Goal: Information Seeking & Learning: Learn about a topic

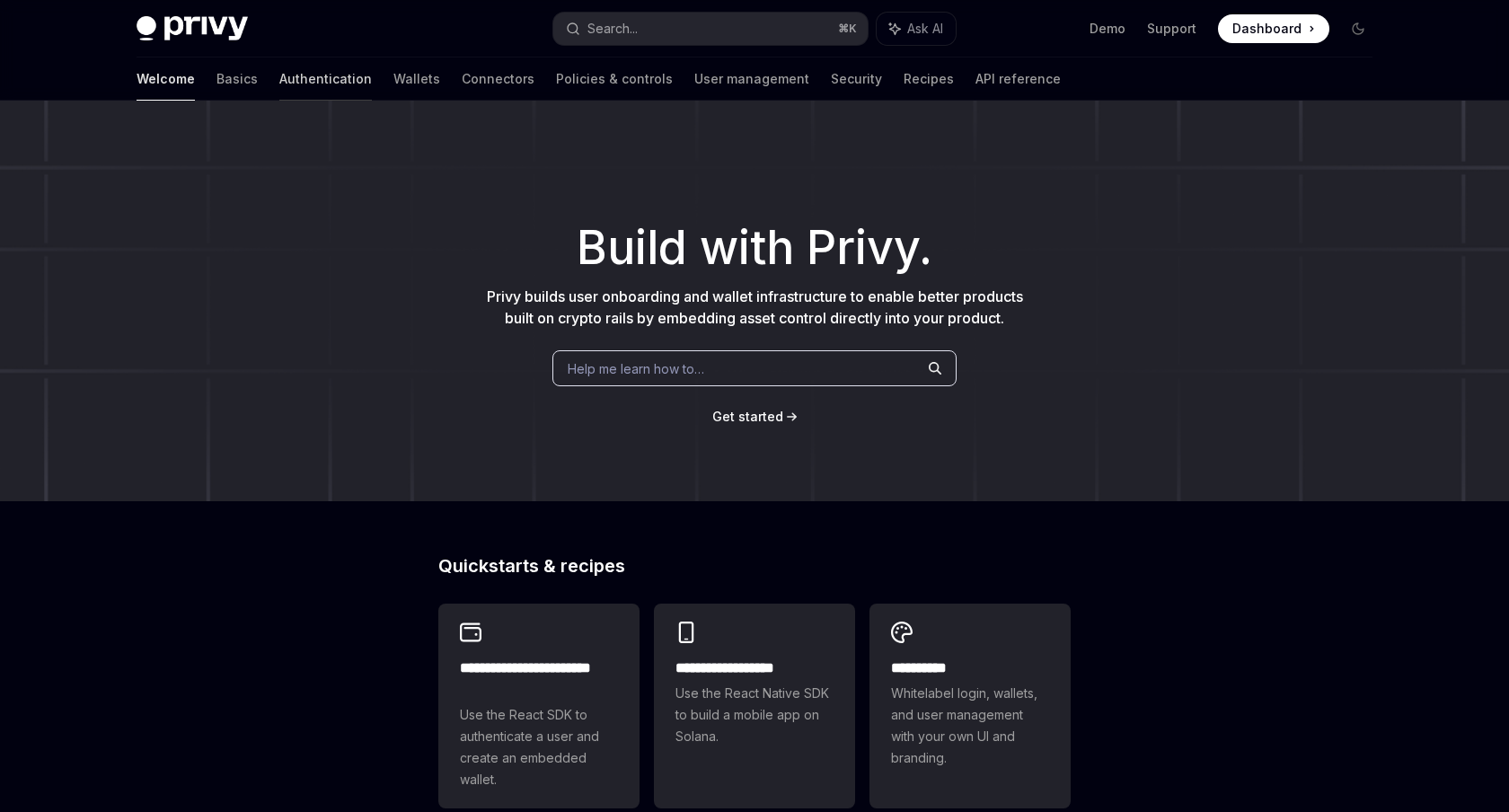
click at [279, 78] on link "Authentication" at bounding box center [325, 79] width 93 height 43
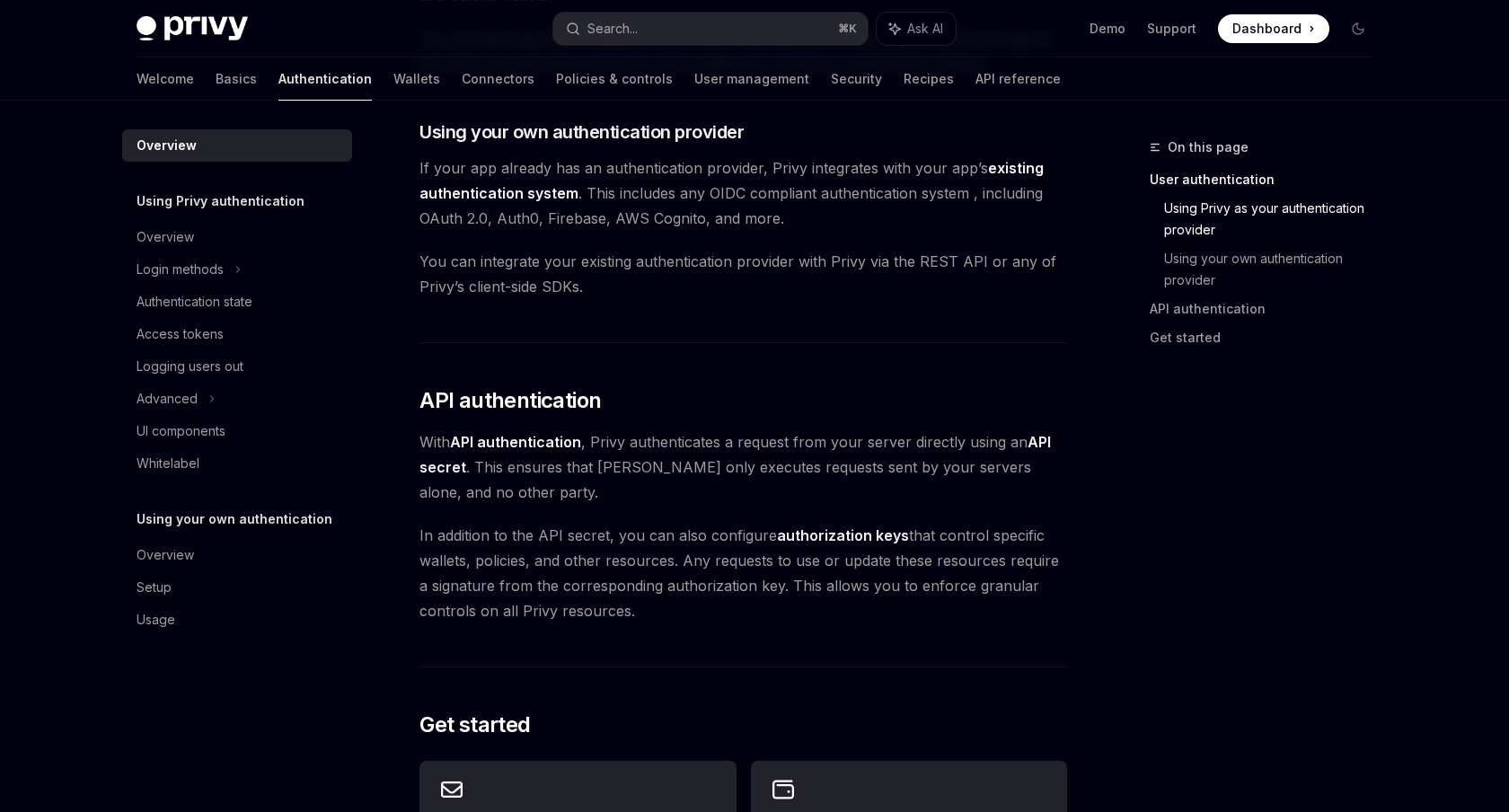
scroll to position [932, 0]
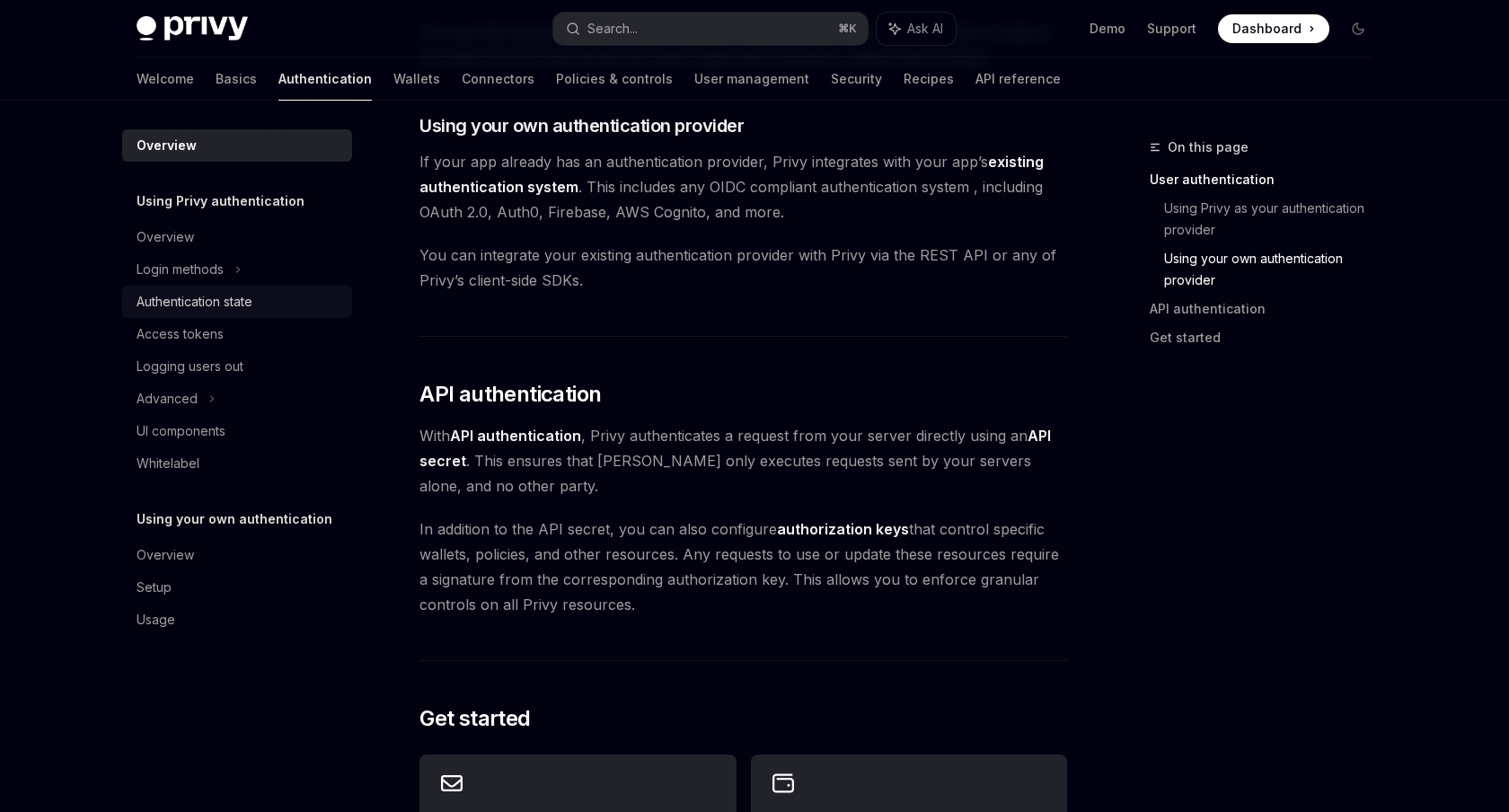
click at [228, 307] on div "Authentication state" at bounding box center [194, 302] width 116 height 22
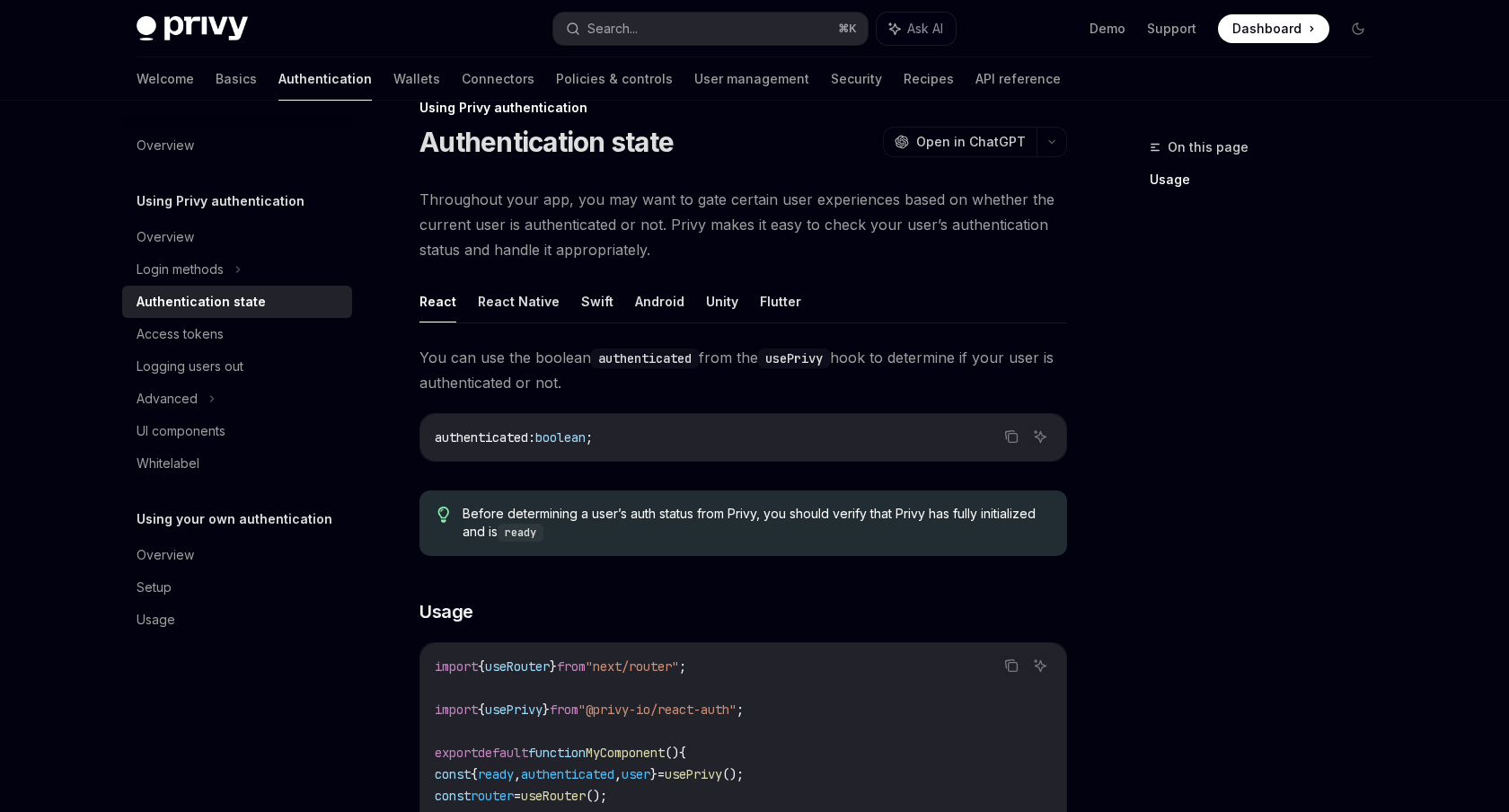
scroll to position [52, 0]
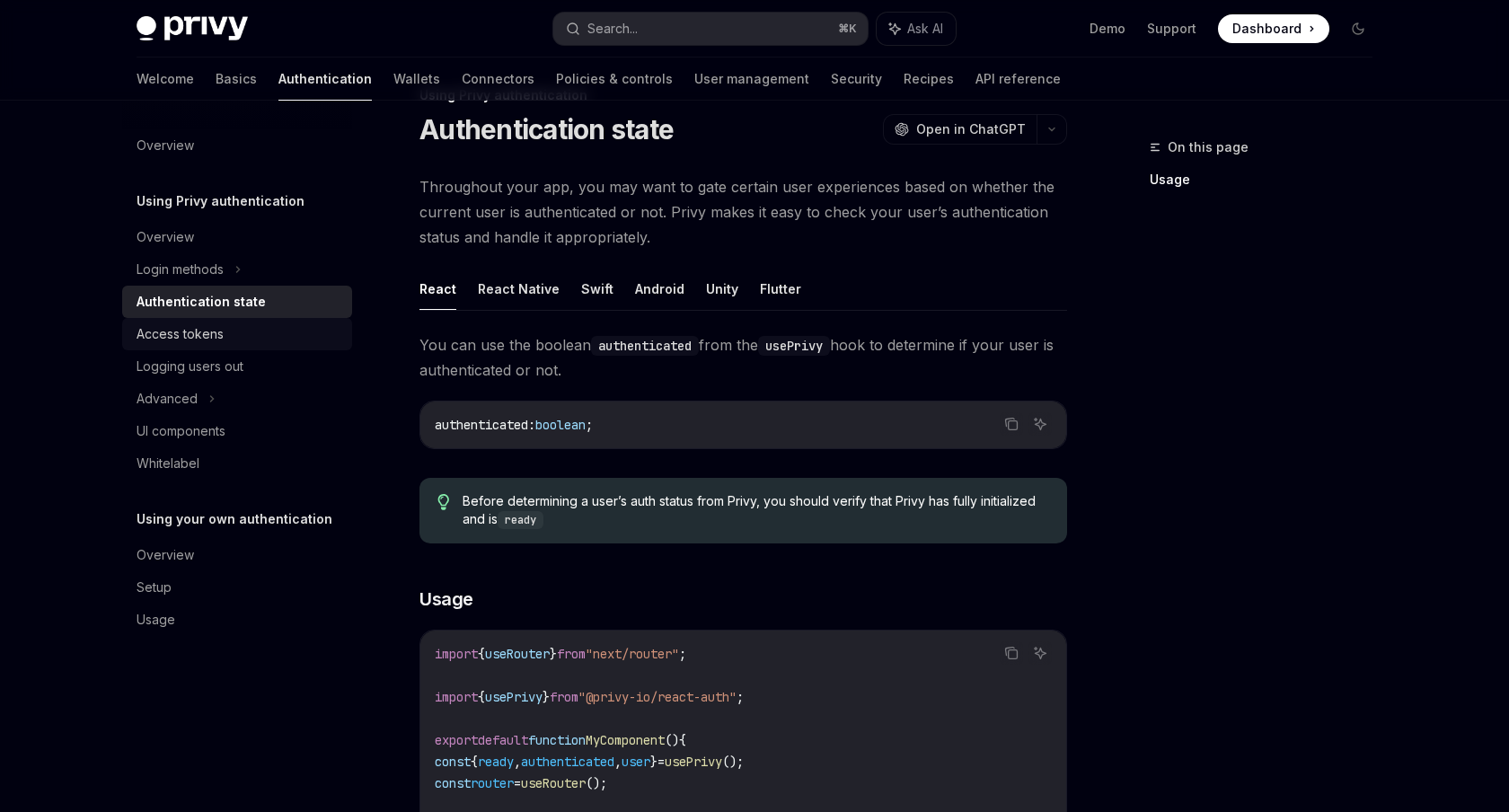
click at [168, 332] on div "Access tokens" at bounding box center [179, 334] width 87 height 22
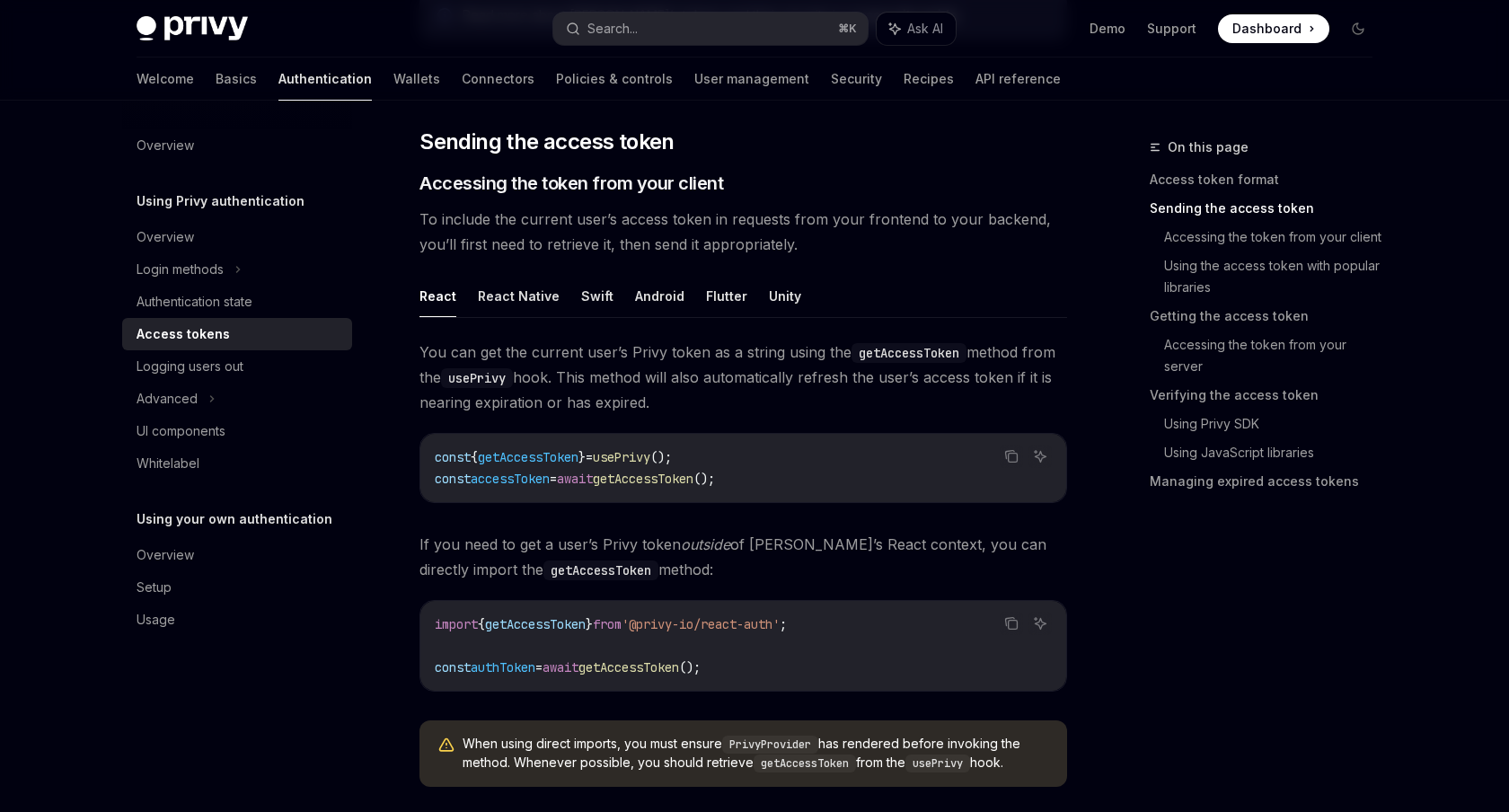
scroll to position [632, 0]
click at [706, 364] on span "You can get the current user’s Privy token as a string using the getAccessToken…" at bounding box center [744, 376] width 648 height 76
click at [705, 374] on span "You can get the current user’s Privy token as a string using the getAccessToken…" at bounding box center [744, 376] width 648 height 76
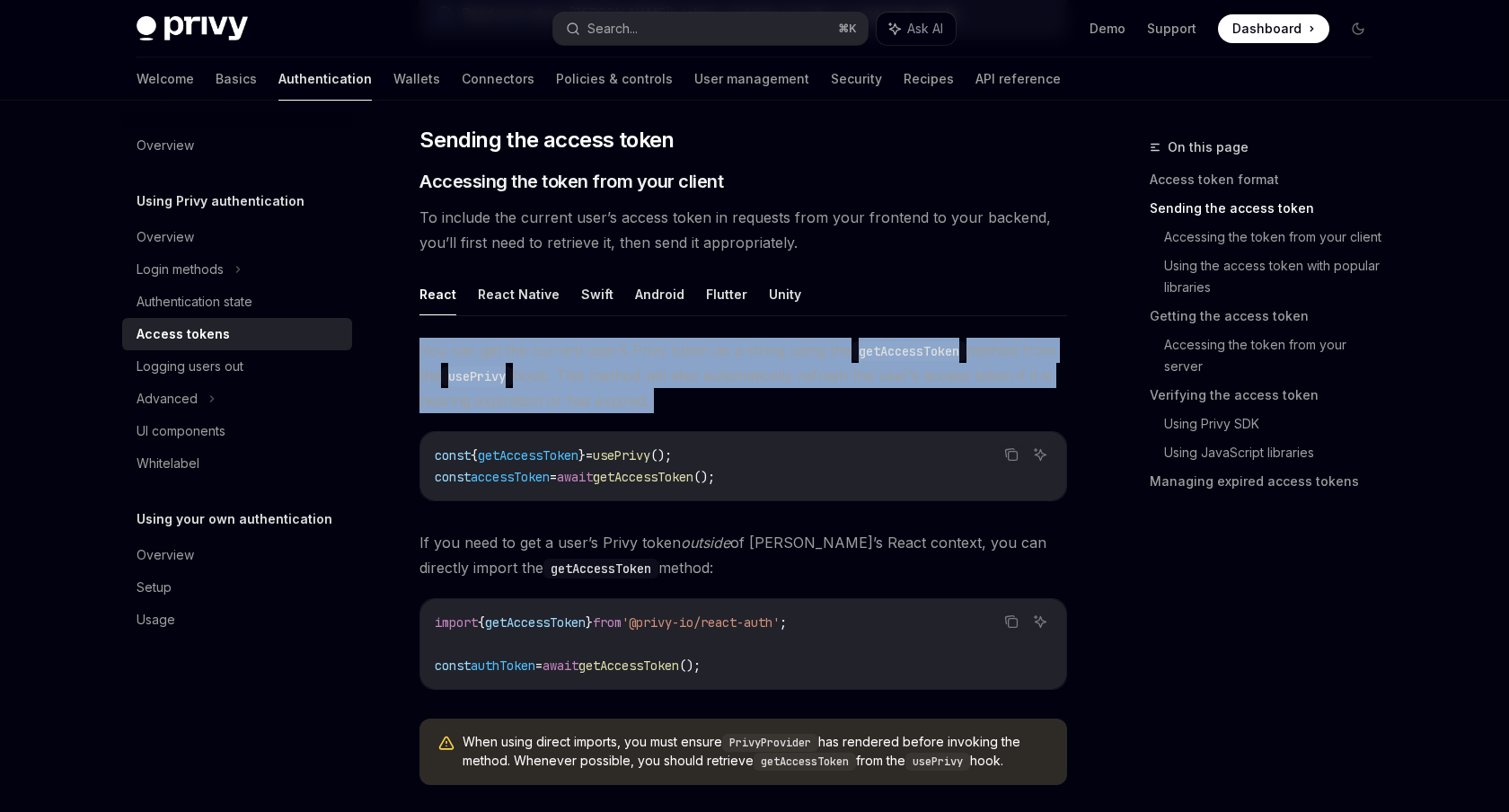
click at [705, 374] on span "You can get the current user’s Privy token as a string using the getAccessToken…" at bounding box center [744, 376] width 648 height 76
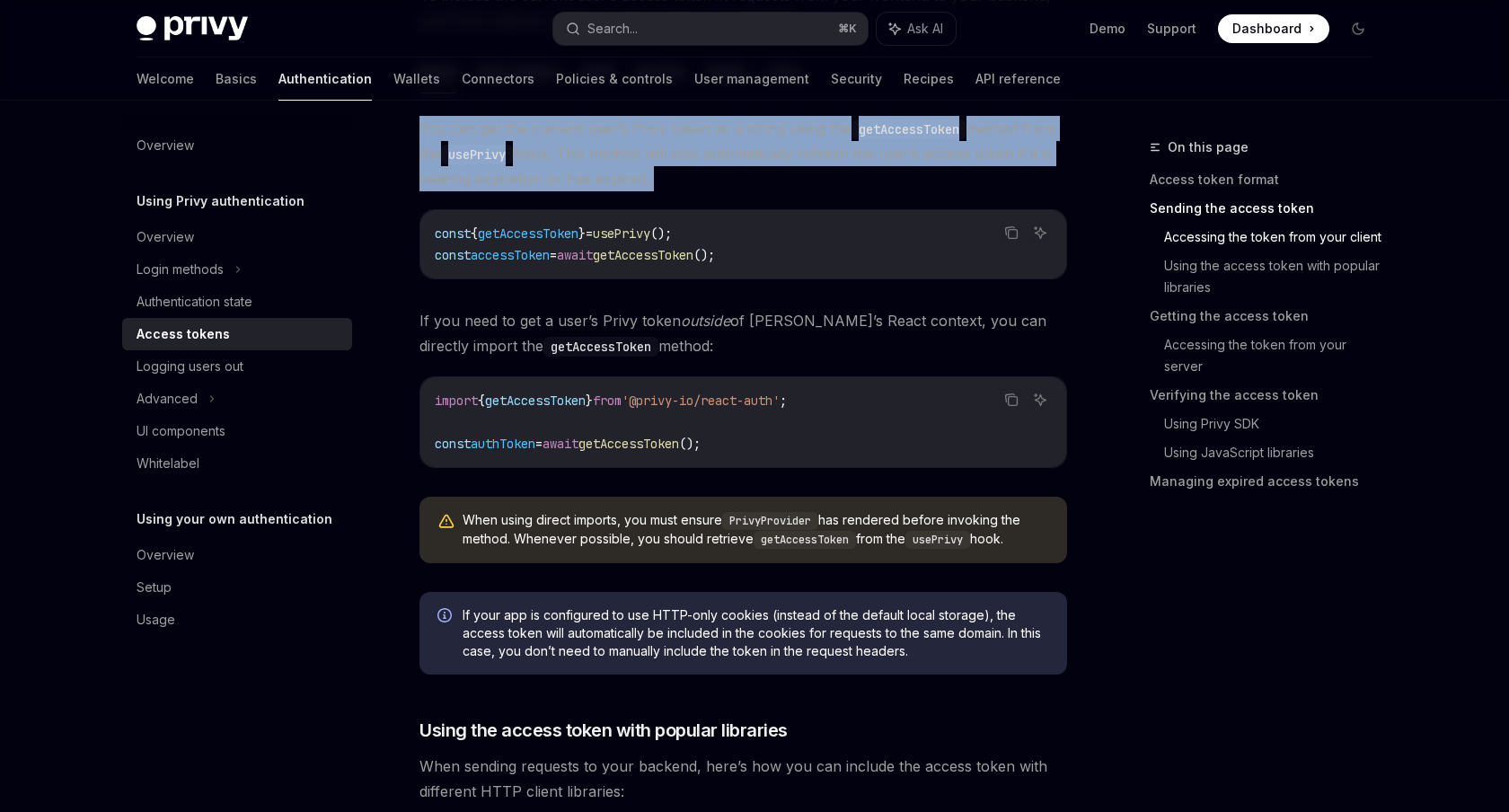
scroll to position [860, 0]
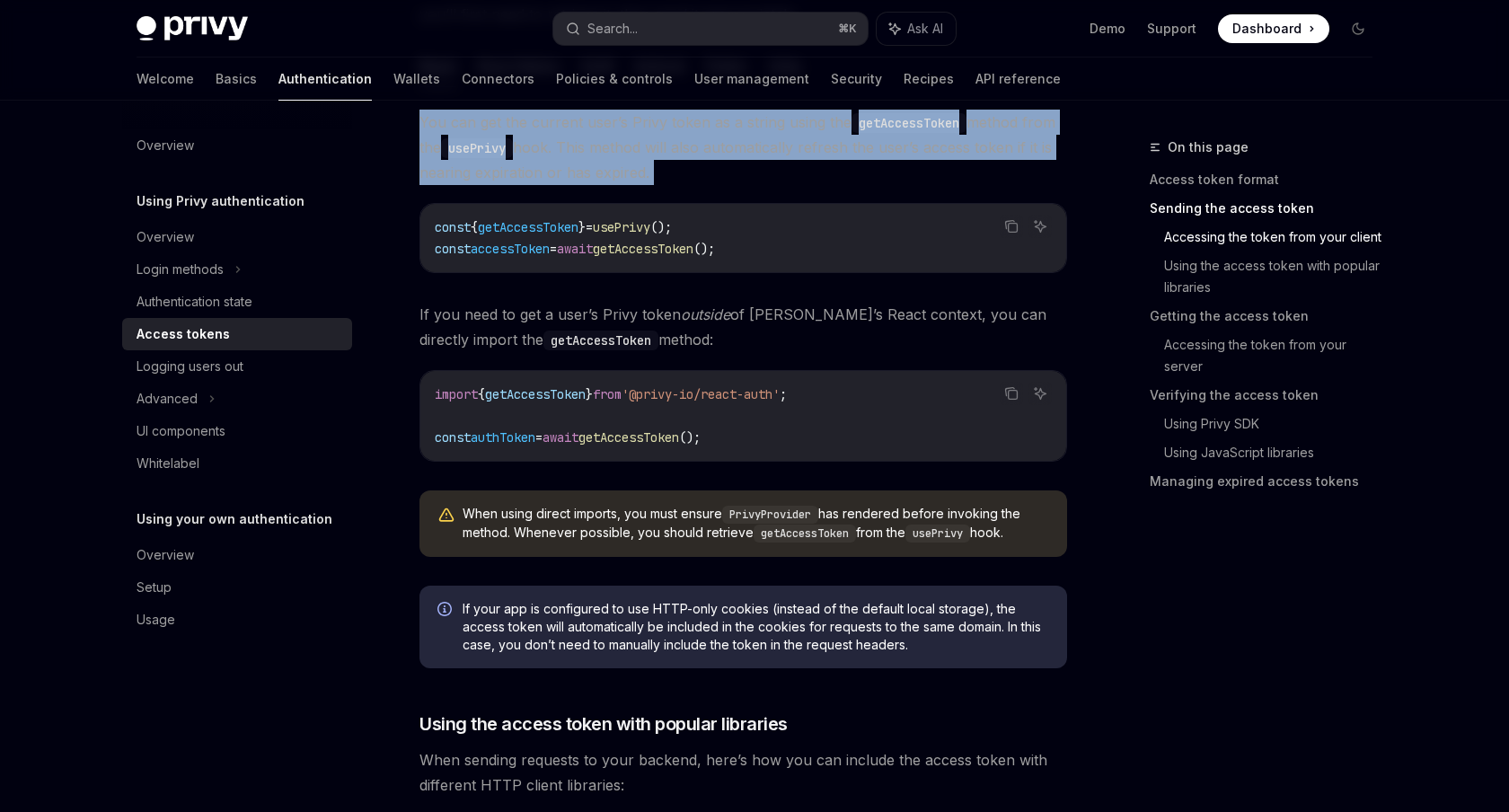
click at [579, 392] on span "getAccessToken" at bounding box center [535, 395] width 101 height 16
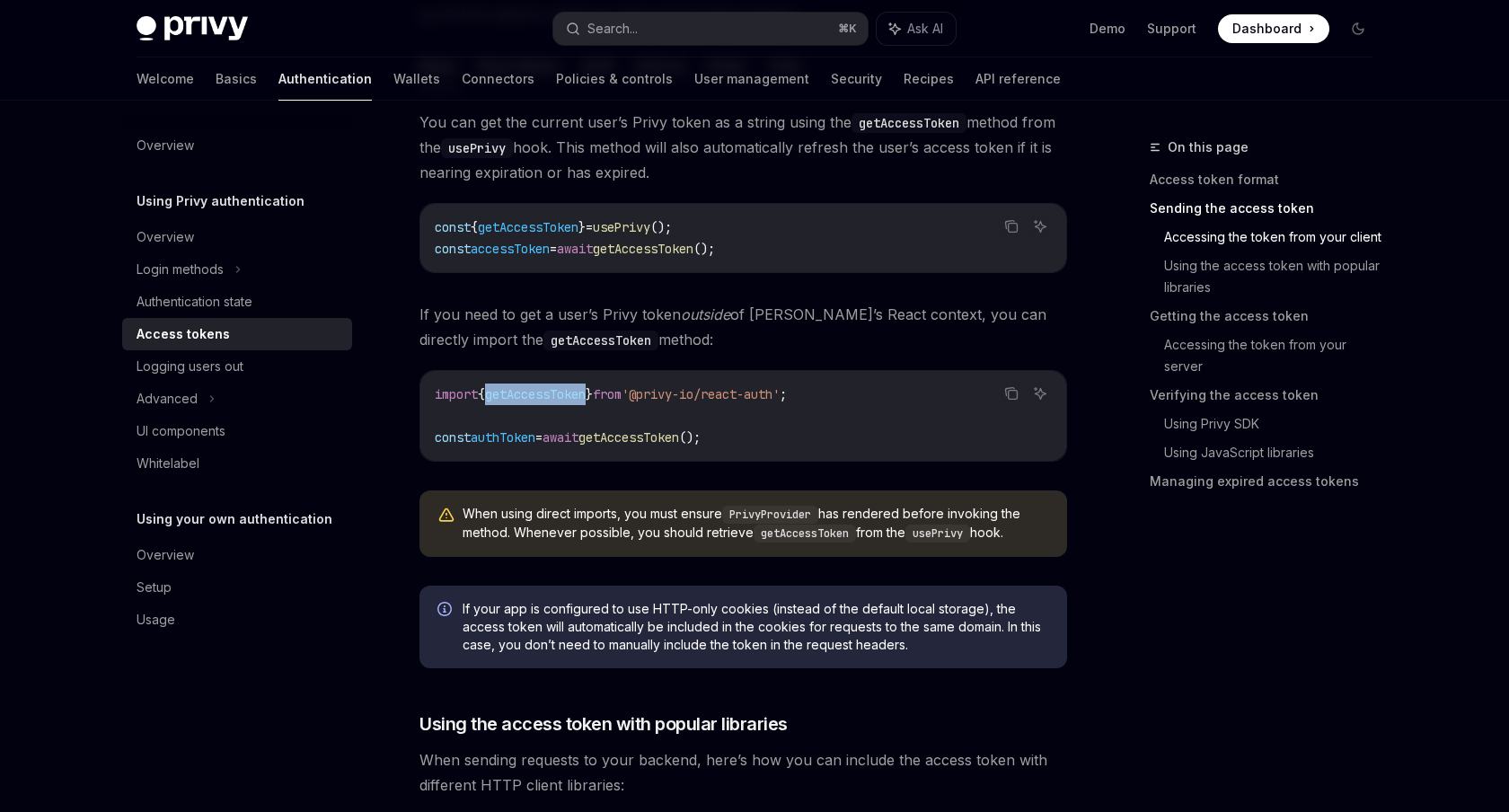
click at [579, 392] on span "getAccessToken" at bounding box center [535, 395] width 101 height 16
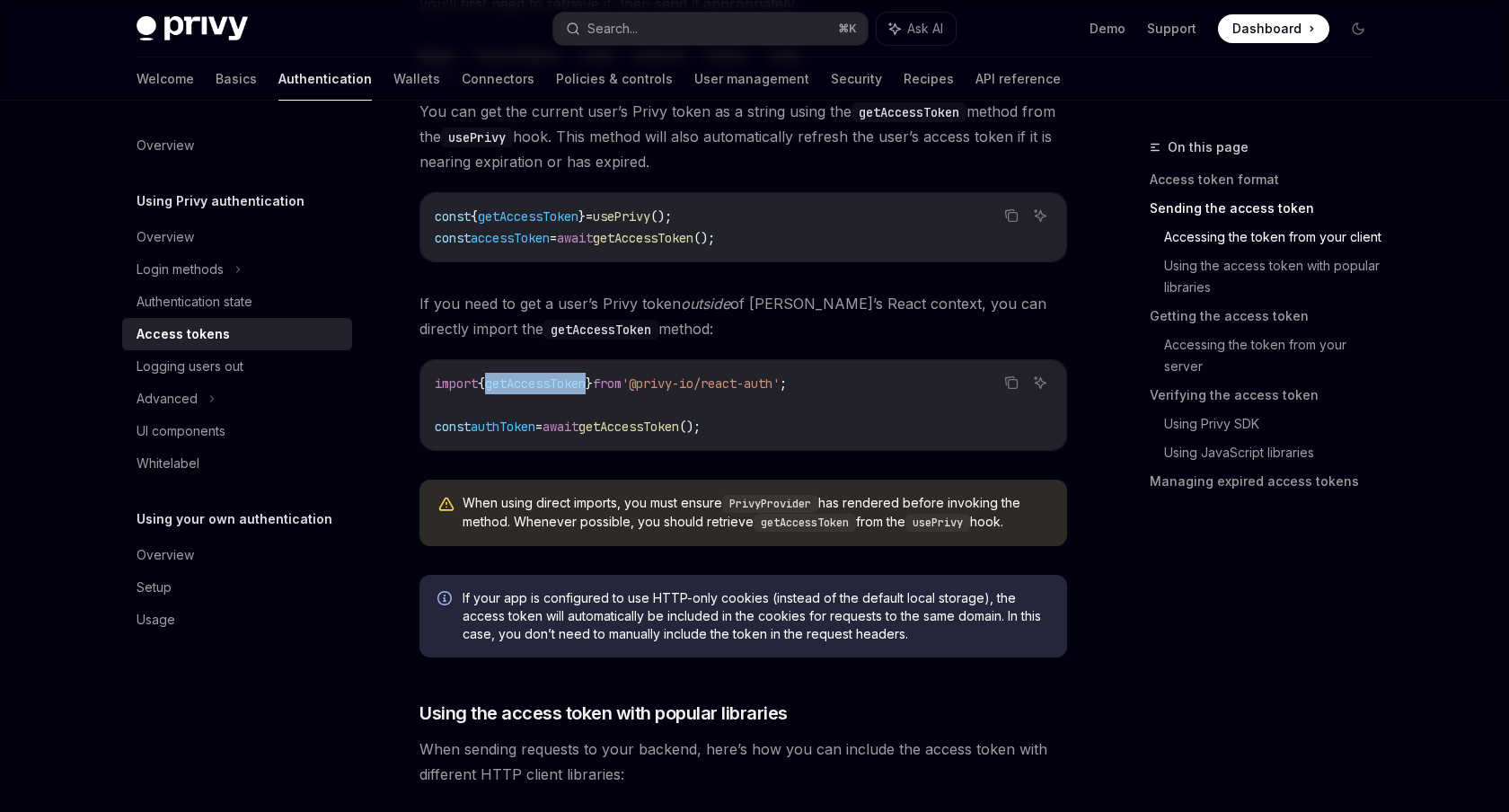
click at [644, 434] on code "import { getAccessToken } from '@privy-io/react-auth' ; const authToken = await…" at bounding box center [743, 405] width 617 height 65
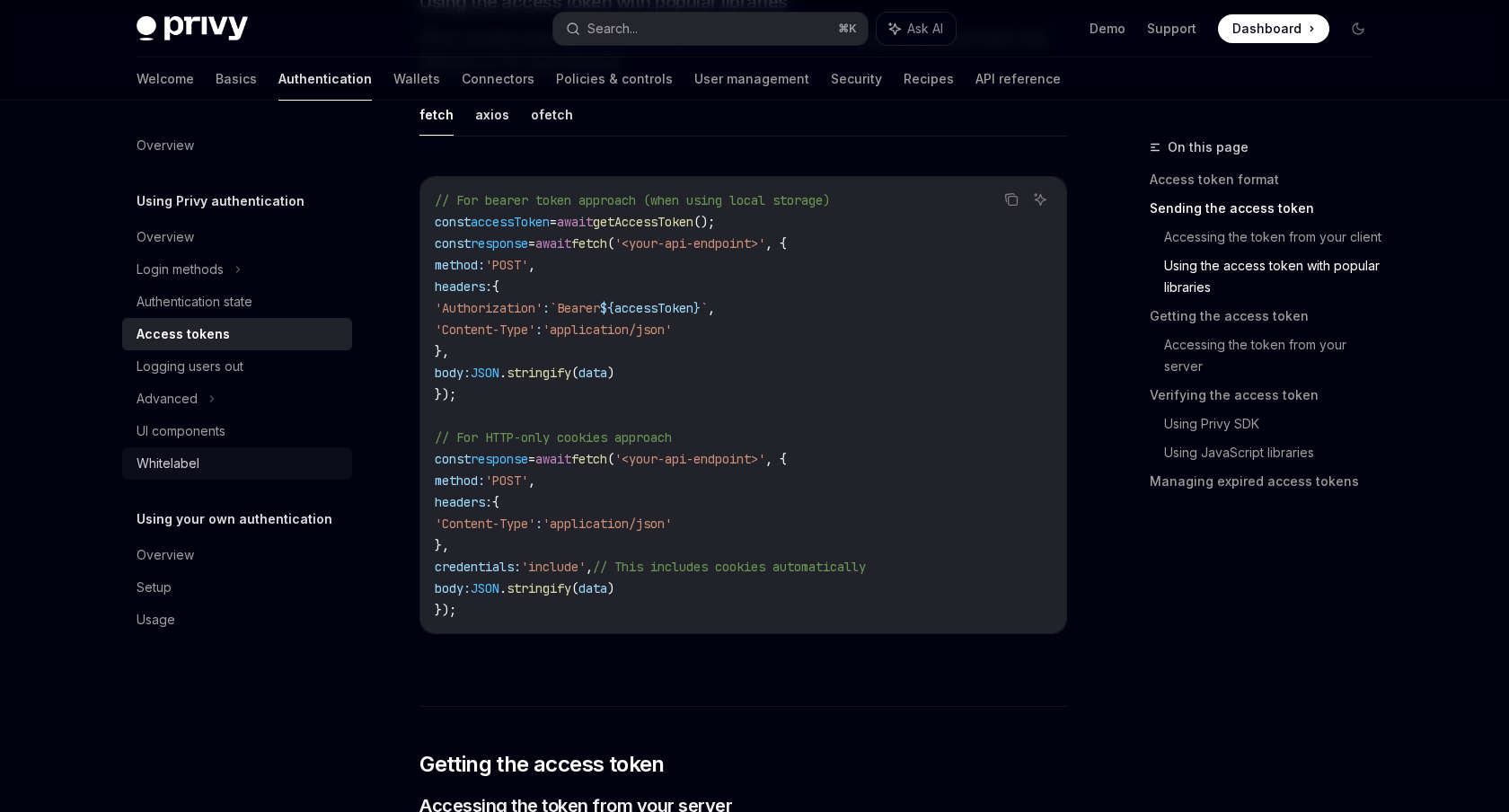
scroll to position [1578, 0]
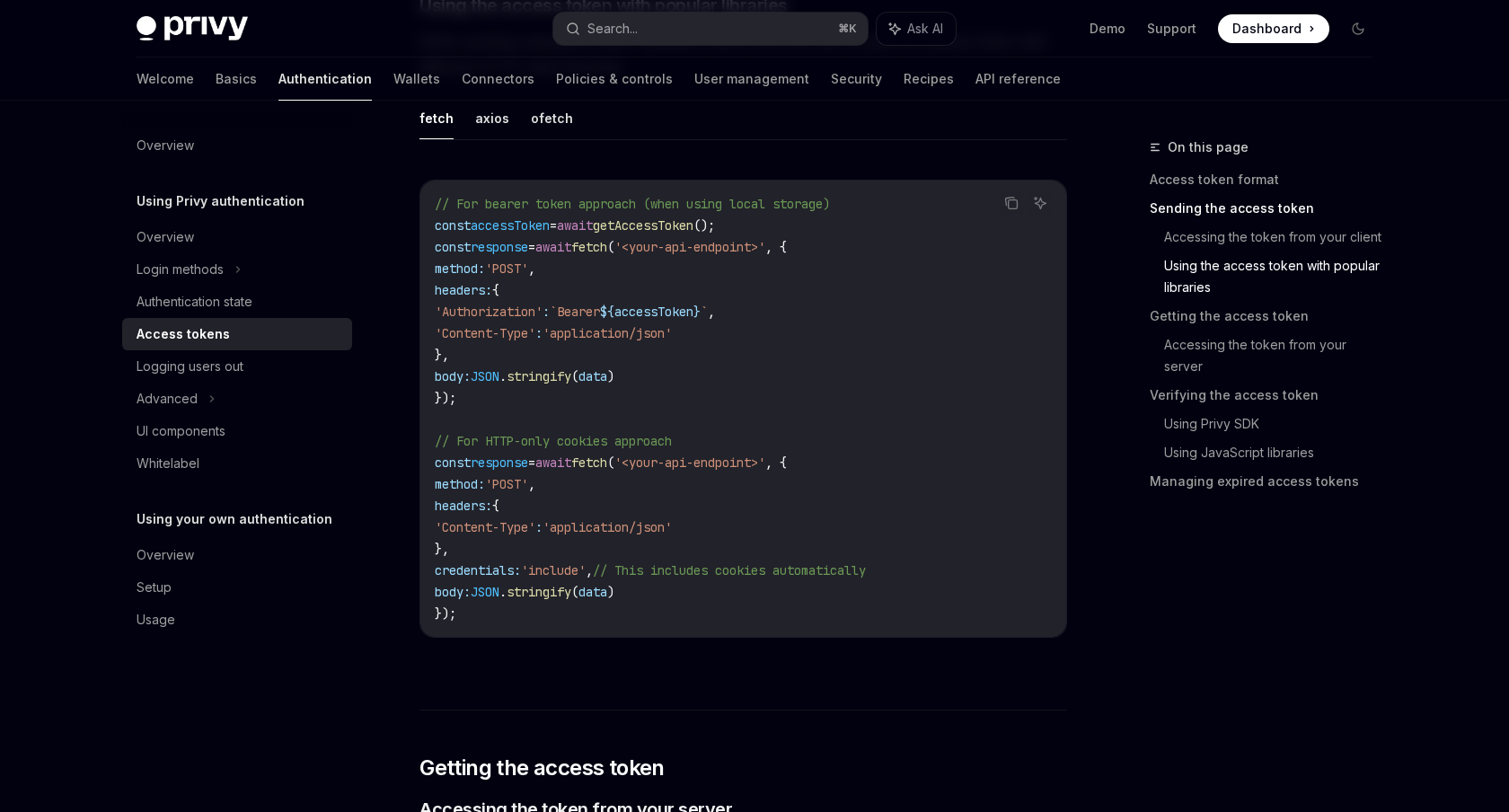
click at [238, 320] on link "Access tokens" at bounding box center [237, 334] width 230 height 32
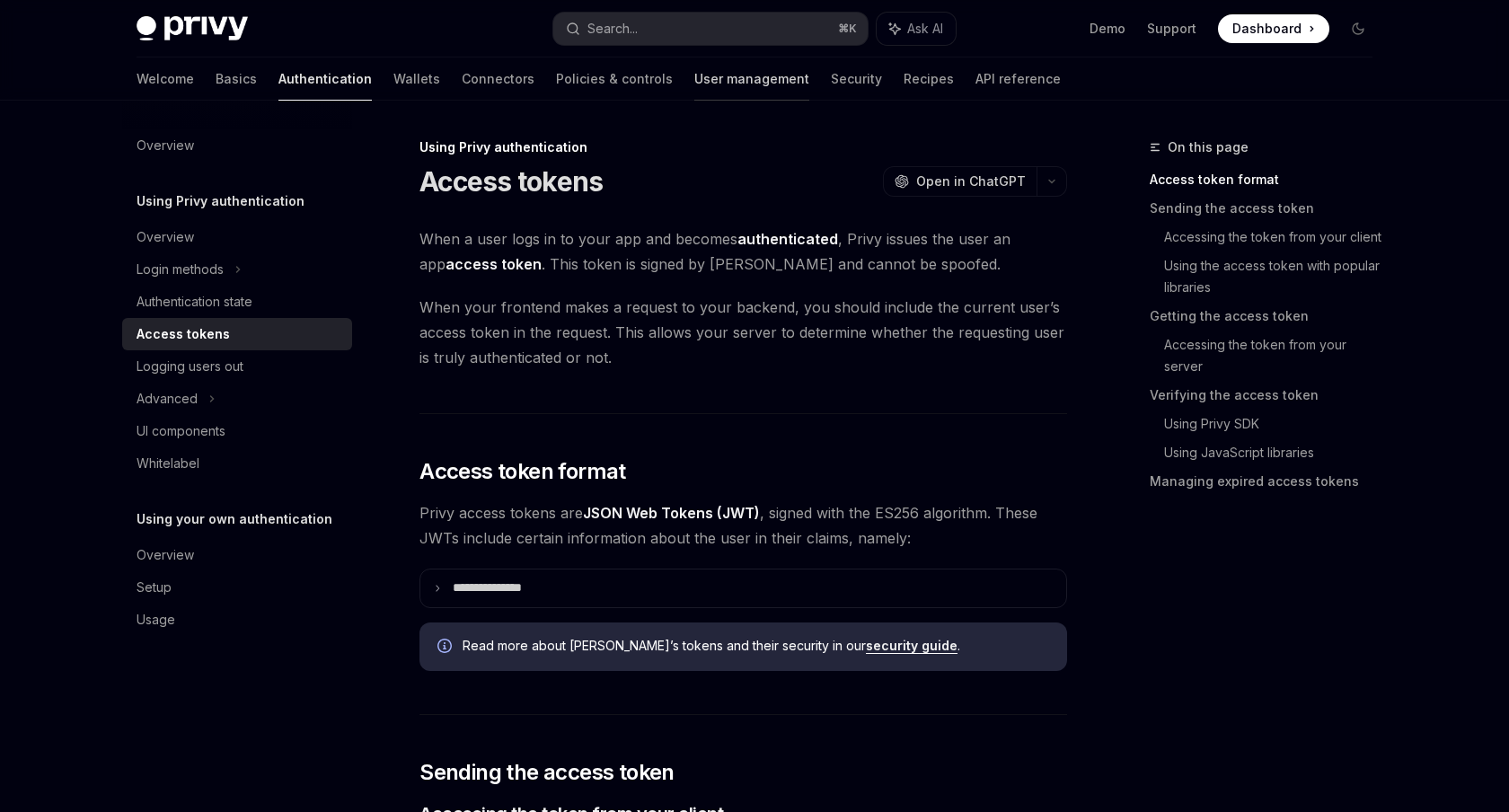
click at [695, 76] on link "User management" at bounding box center [752, 79] width 115 height 43
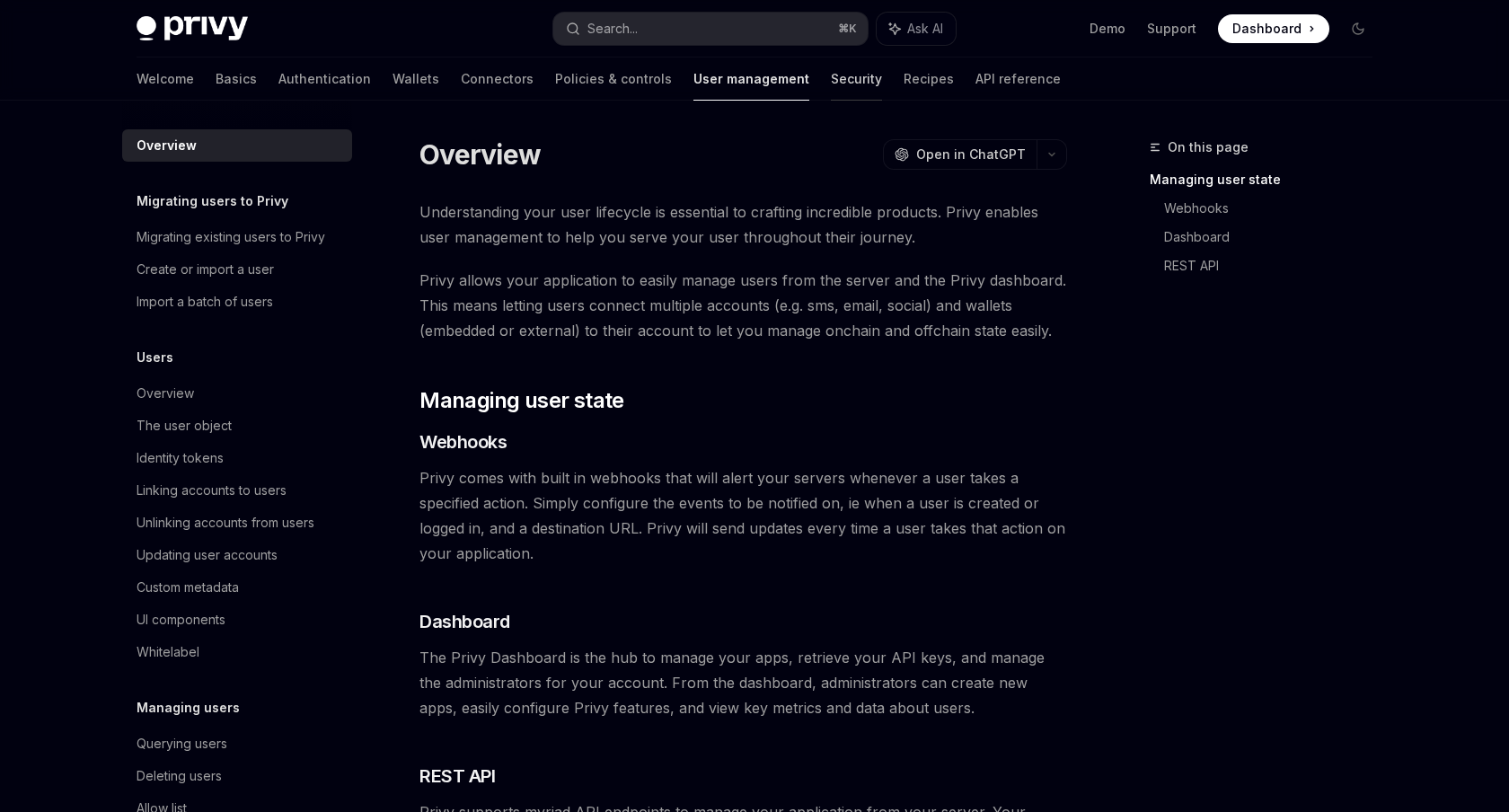
click at [831, 81] on link "Security" at bounding box center [856, 79] width 51 height 43
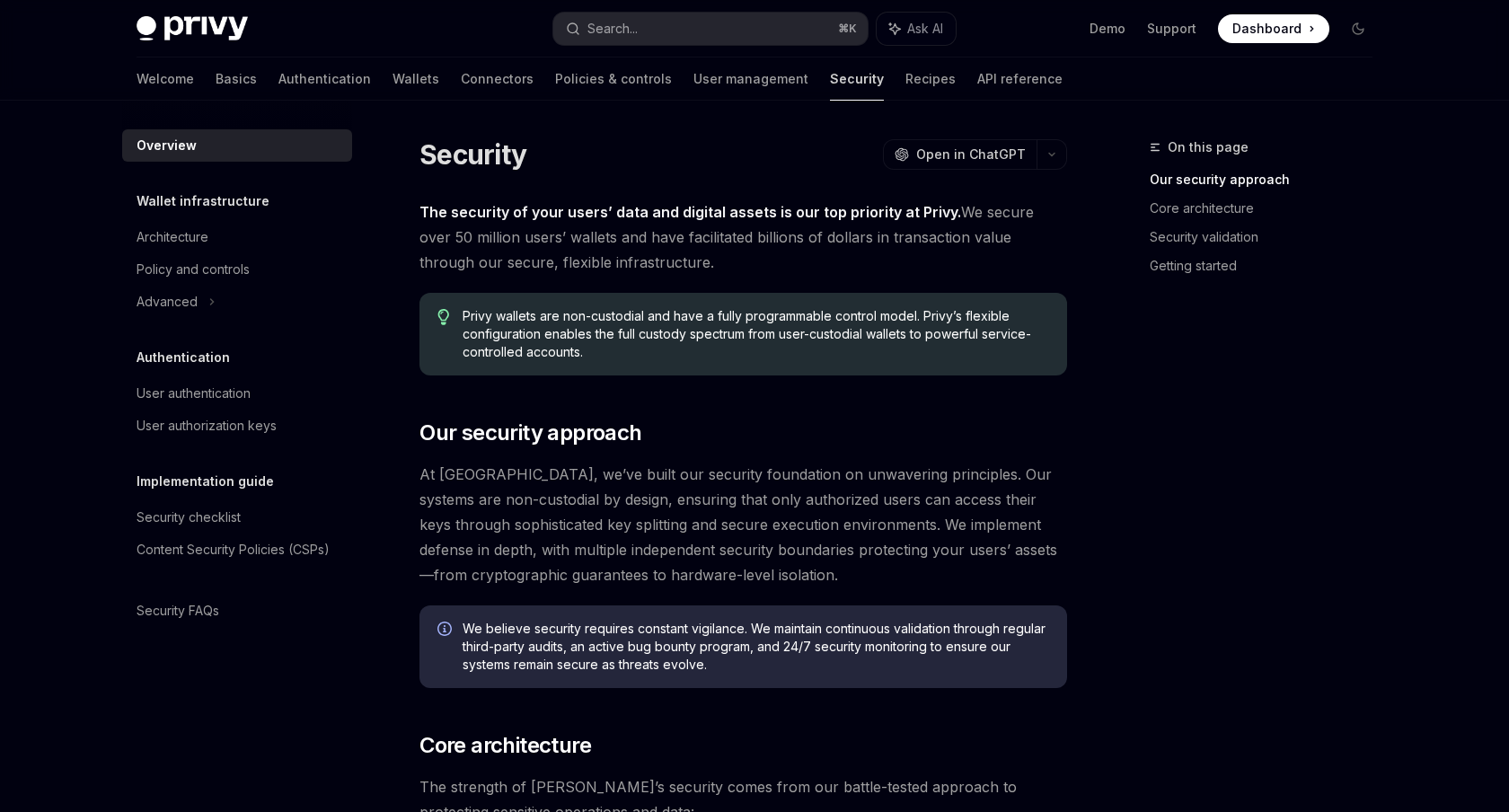
click at [830, 91] on link "Security" at bounding box center [857, 79] width 54 height 43
click at [206, 413] on link "User authorization keys" at bounding box center [237, 425] width 230 height 32
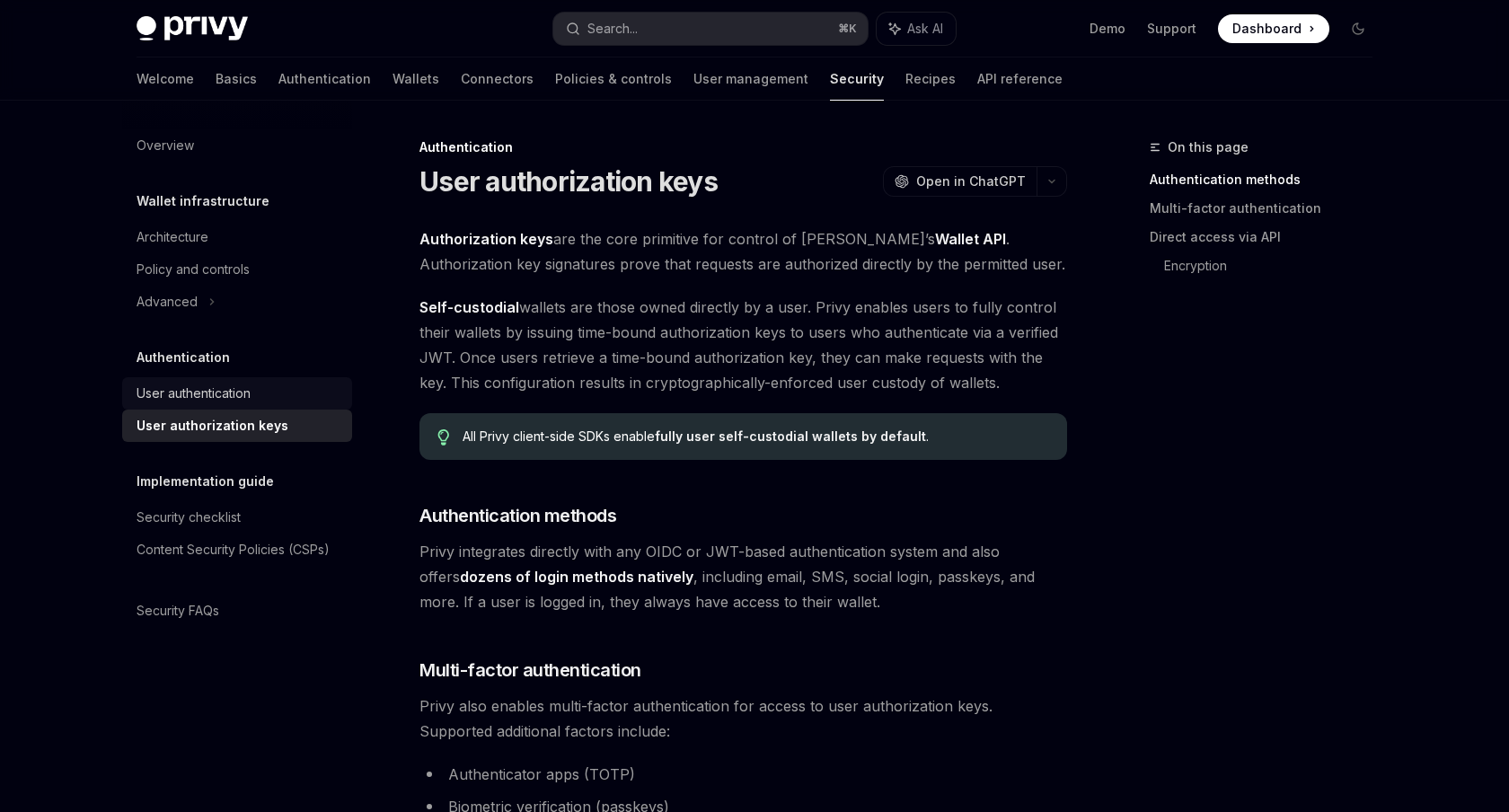
click at [213, 402] on div "User authentication" at bounding box center [193, 394] width 114 height 22
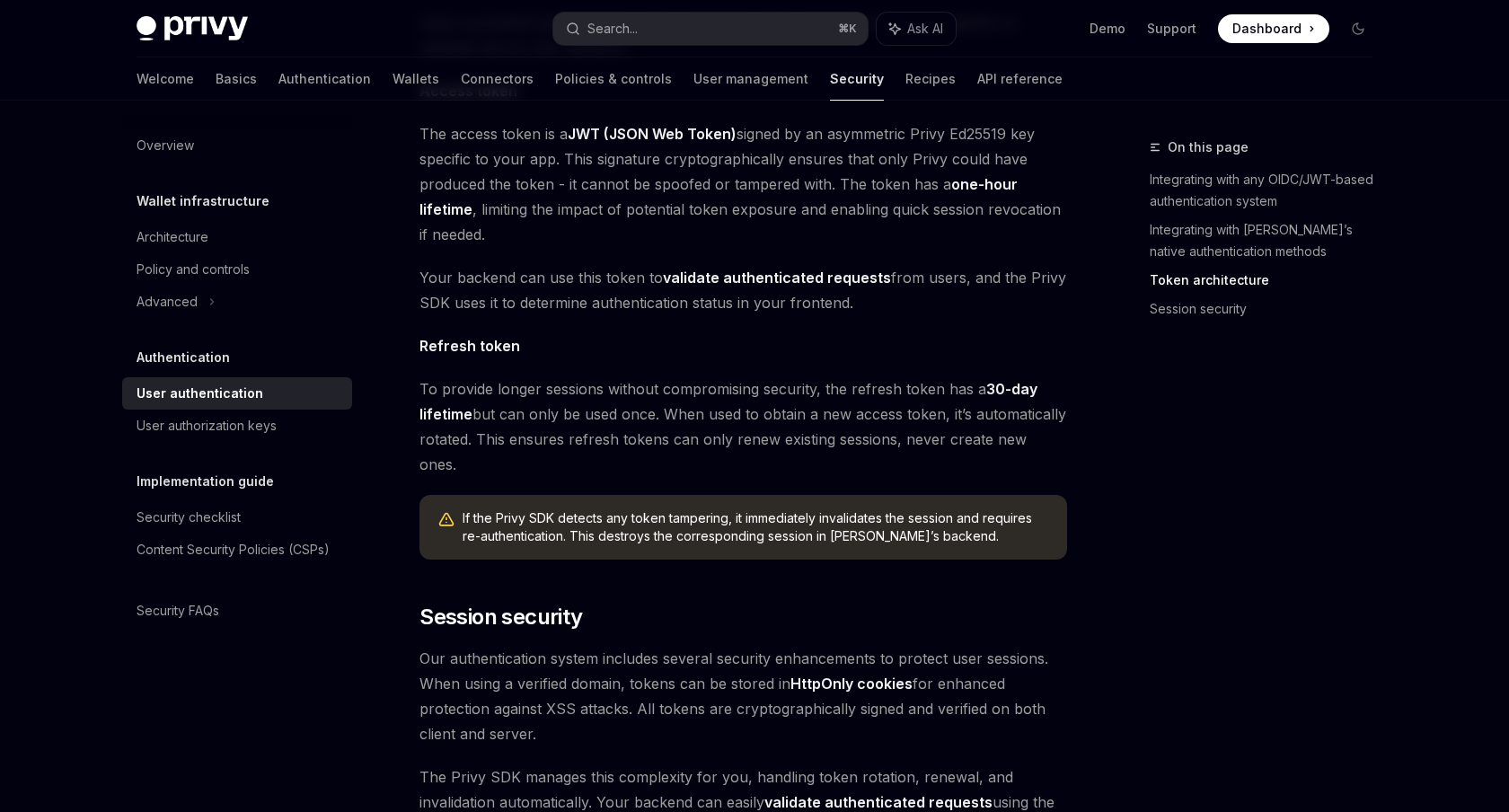
scroll to position [1108, 0]
click at [1169, 303] on link "Session security" at bounding box center [1269, 309] width 237 height 29
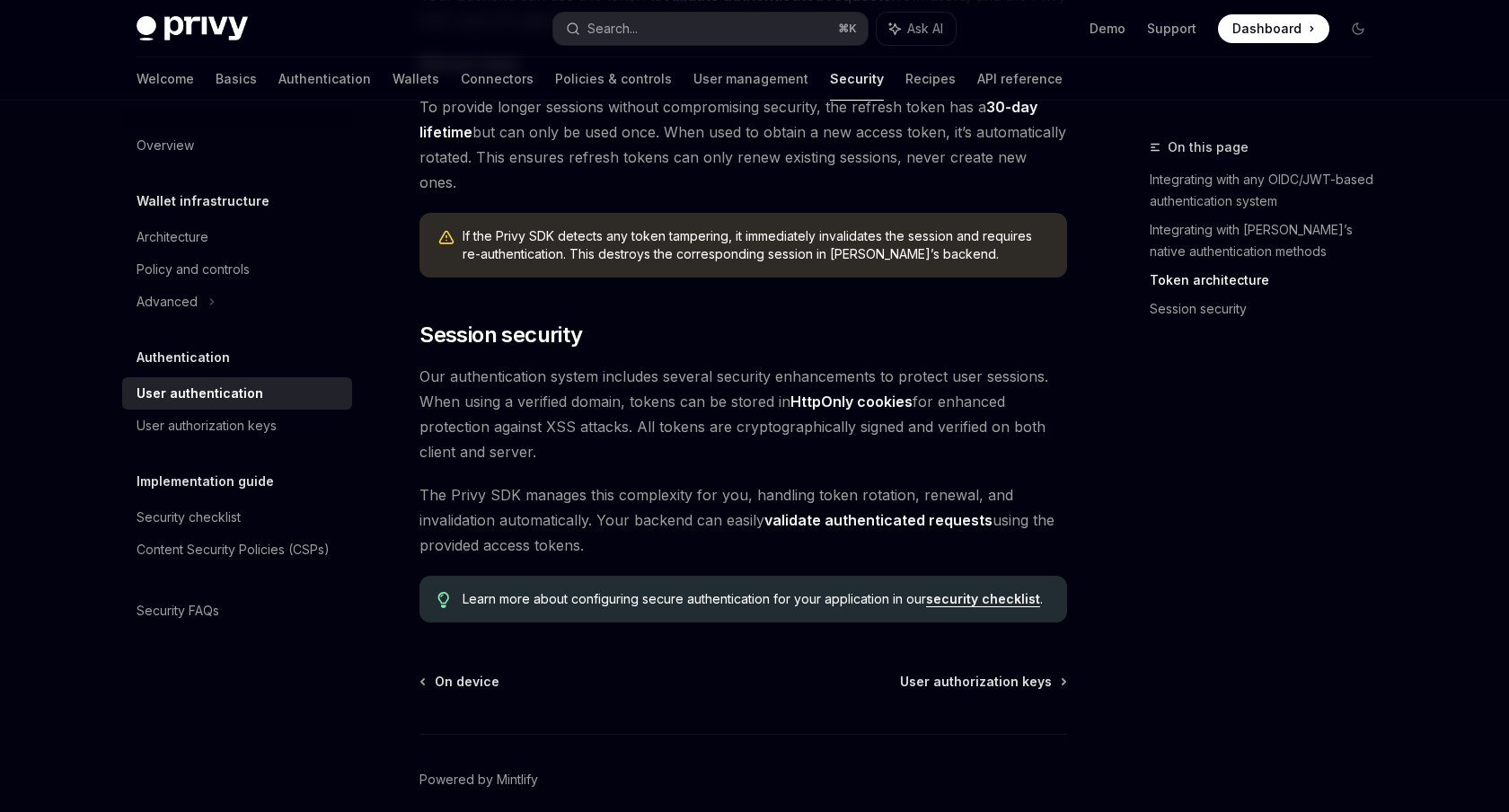
scroll to position [1413, 0]
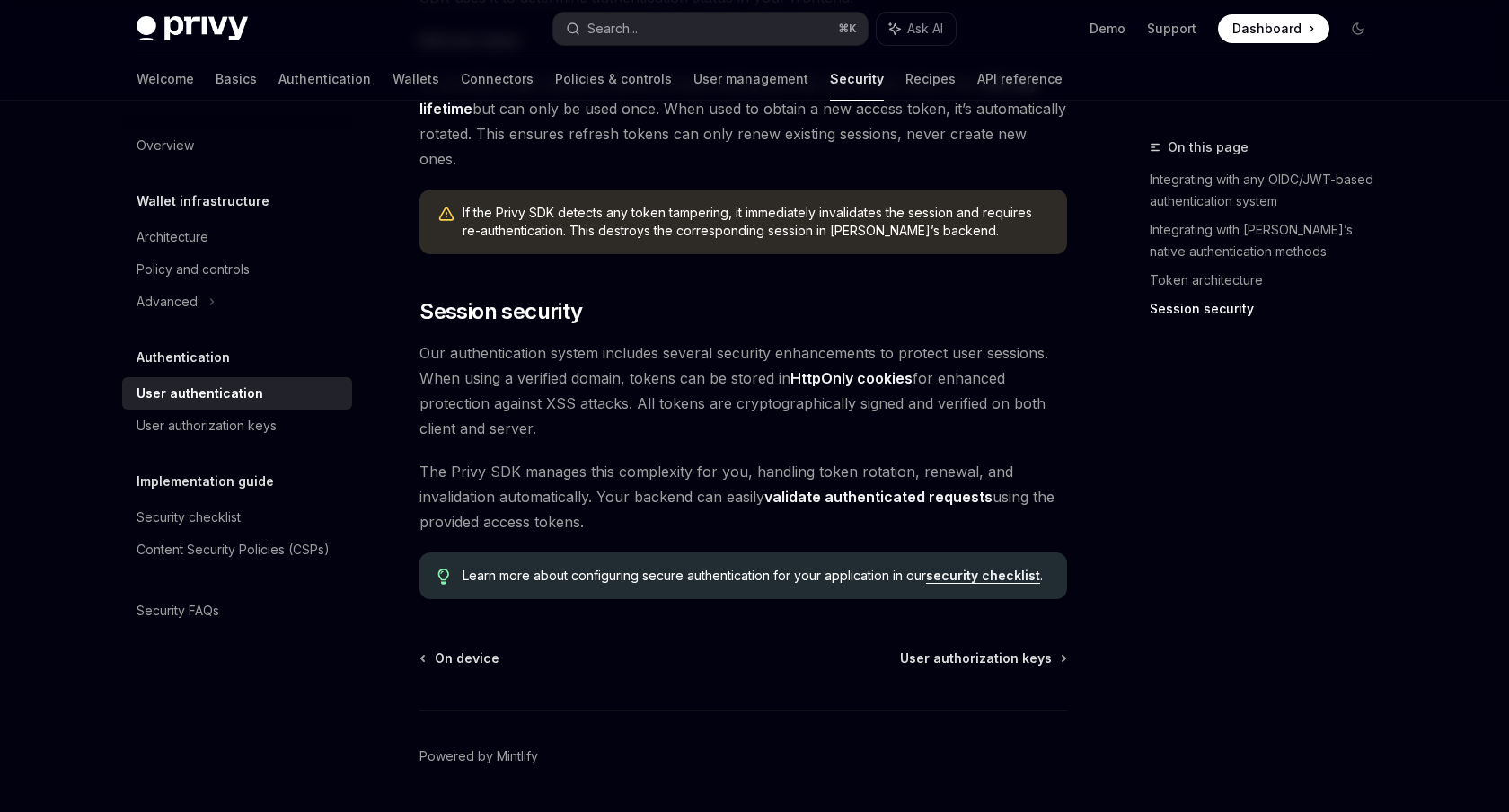
click at [267, 445] on div "Overview Wallet infrastructure Architecture Policy and controls Advanced Authen…" at bounding box center [237, 378] width 230 height 497
click at [272, 433] on div "User authorization keys" at bounding box center [206, 425] width 141 height 22
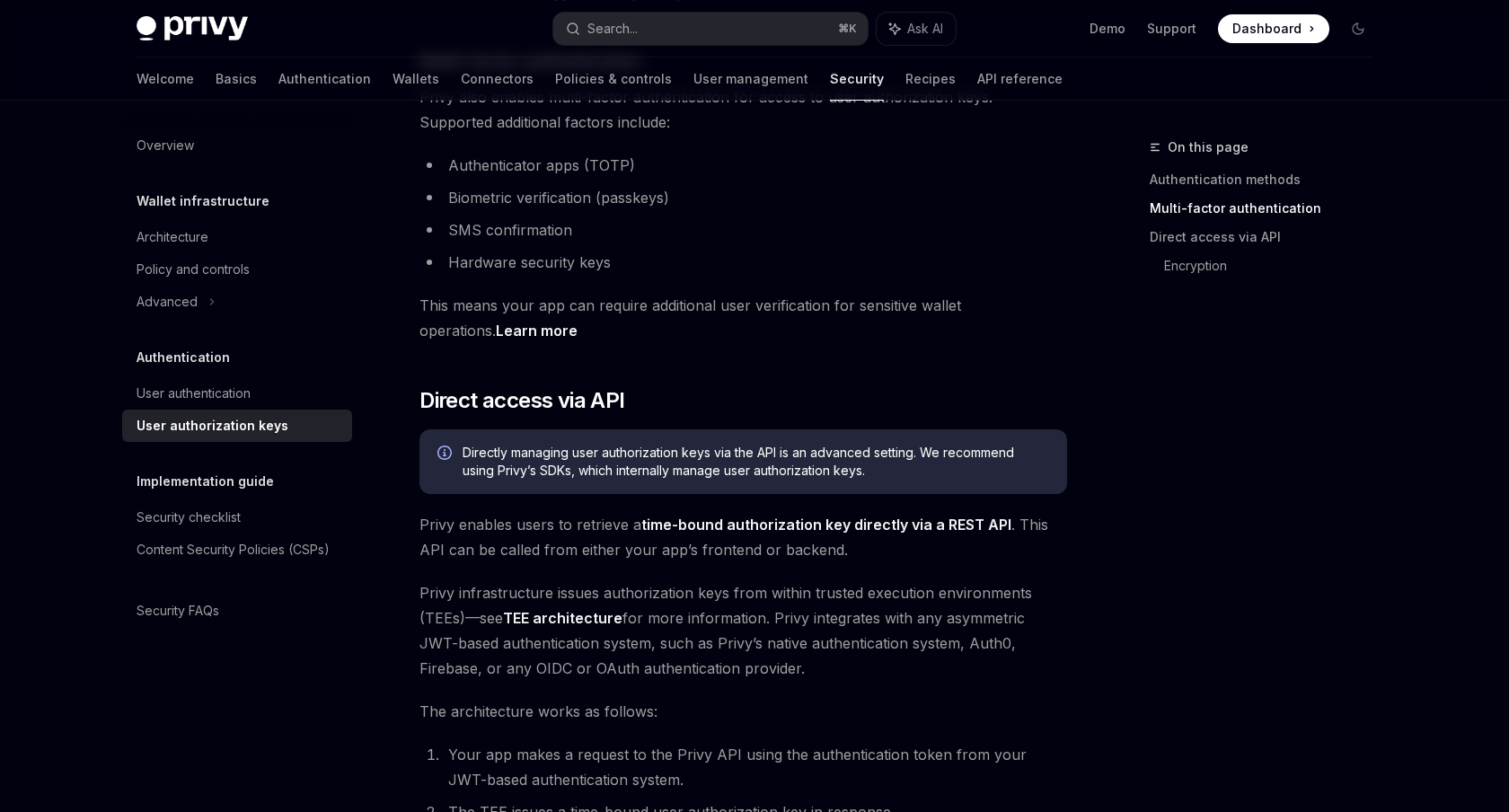
scroll to position [634, 0]
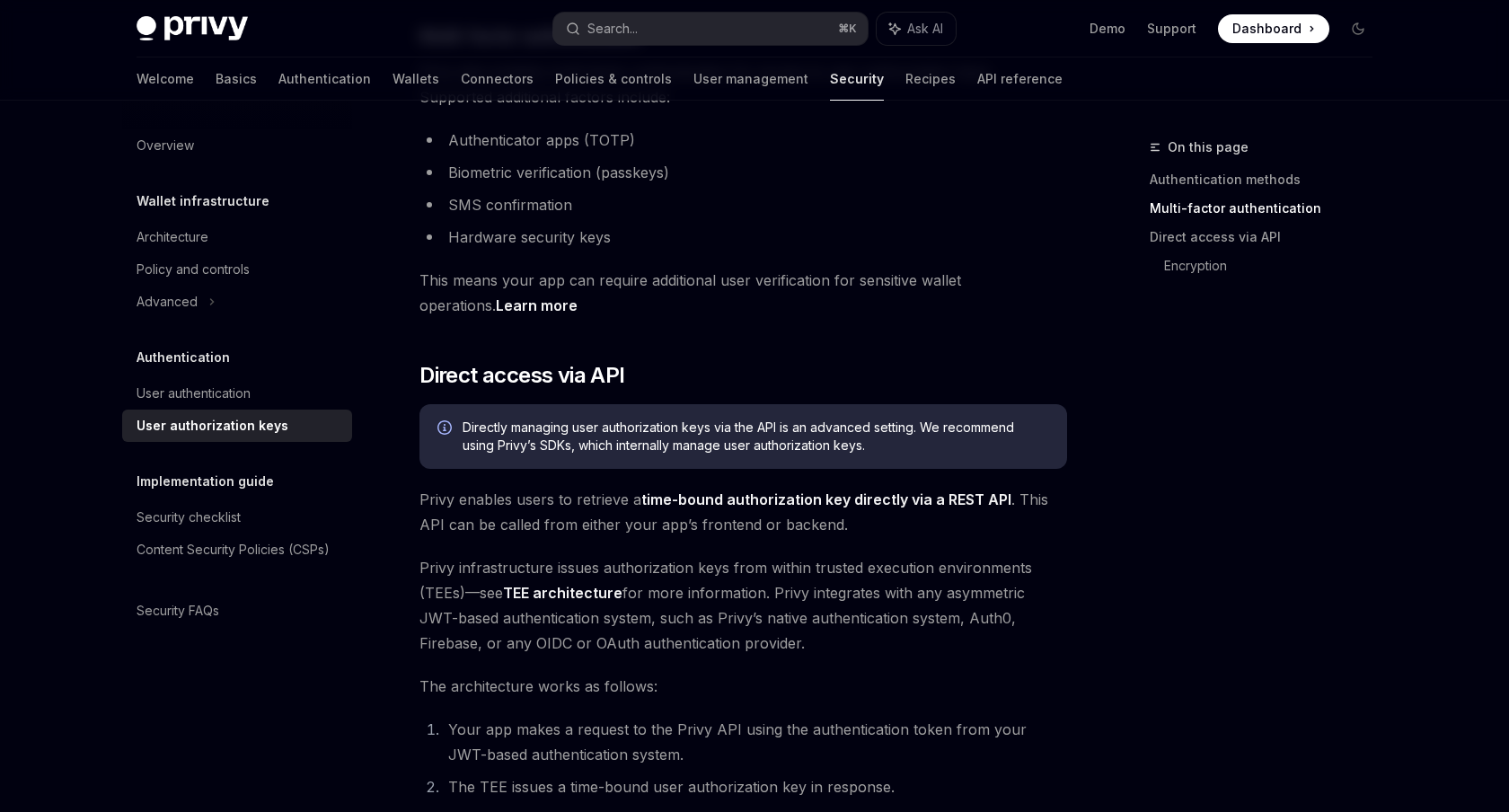
click at [1002, 148] on li "Authenticator apps (TOTP)" at bounding box center [744, 139] width 648 height 25
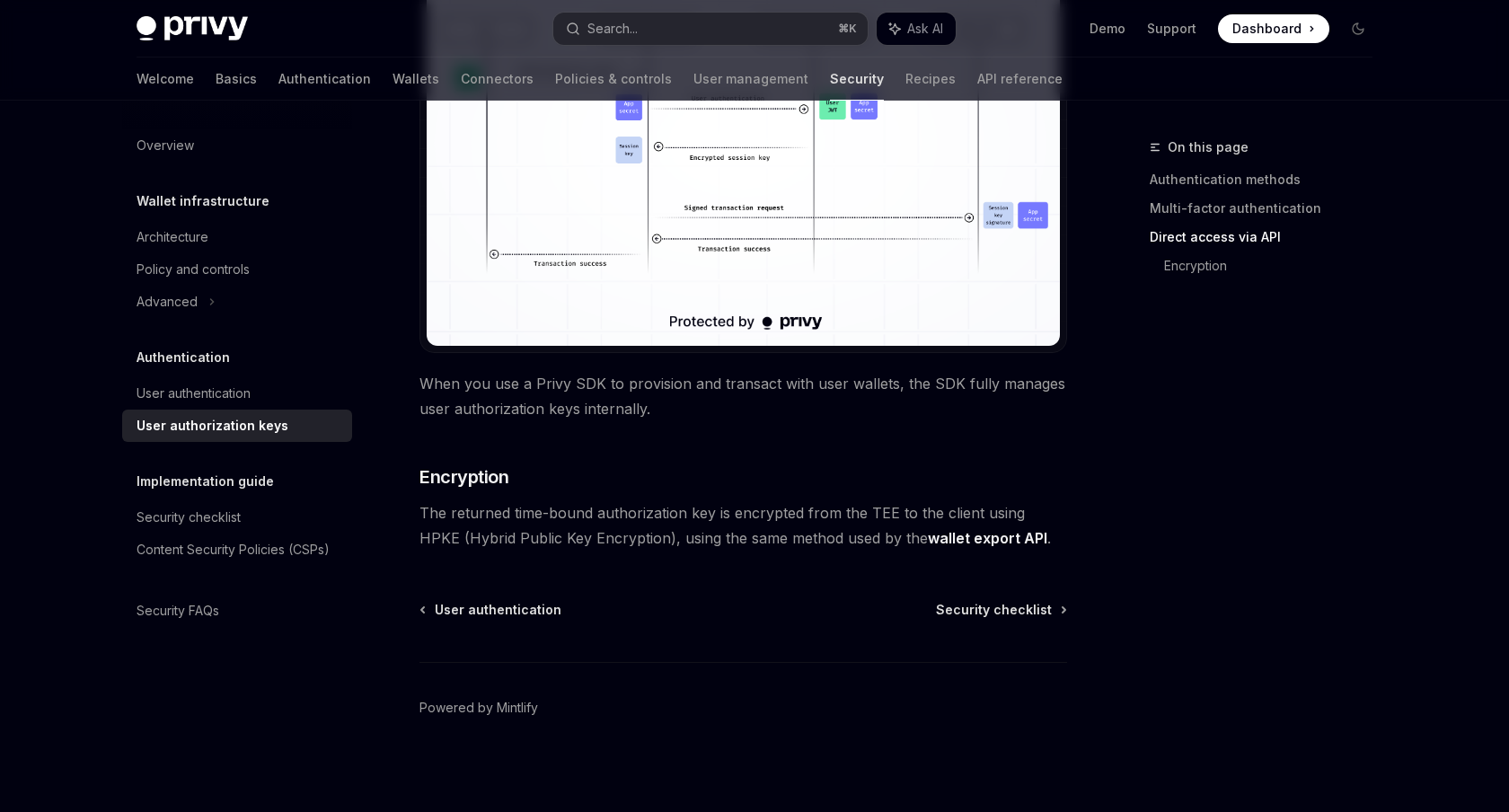
scroll to position [1550, 0]
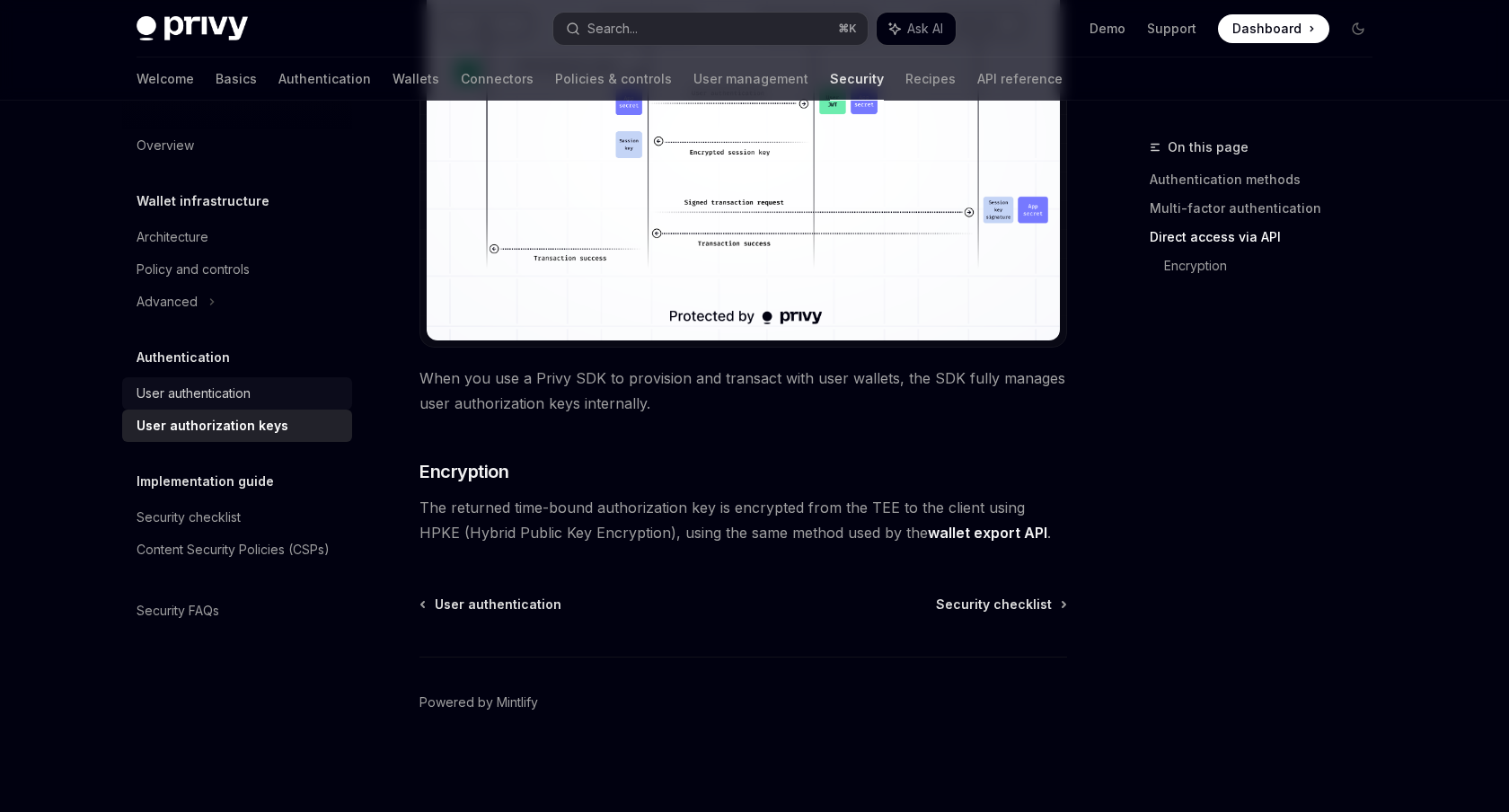
click at [212, 393] on div "User authentication" at bounding box center [193, 394] width 114 height 22
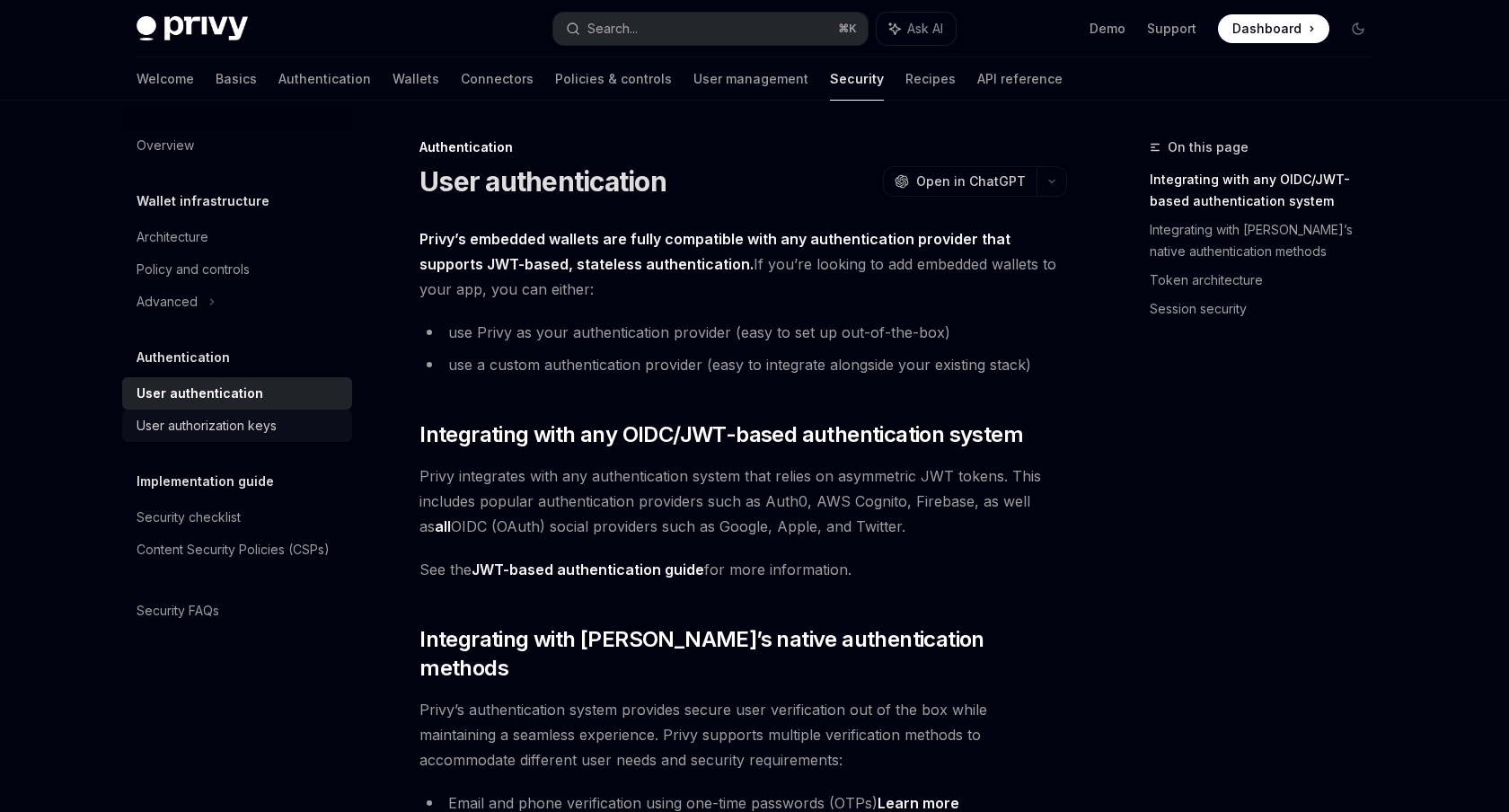
click at [223, 414] on div "User authorization keys" at bounding box center [206, 425] width 141 height 22
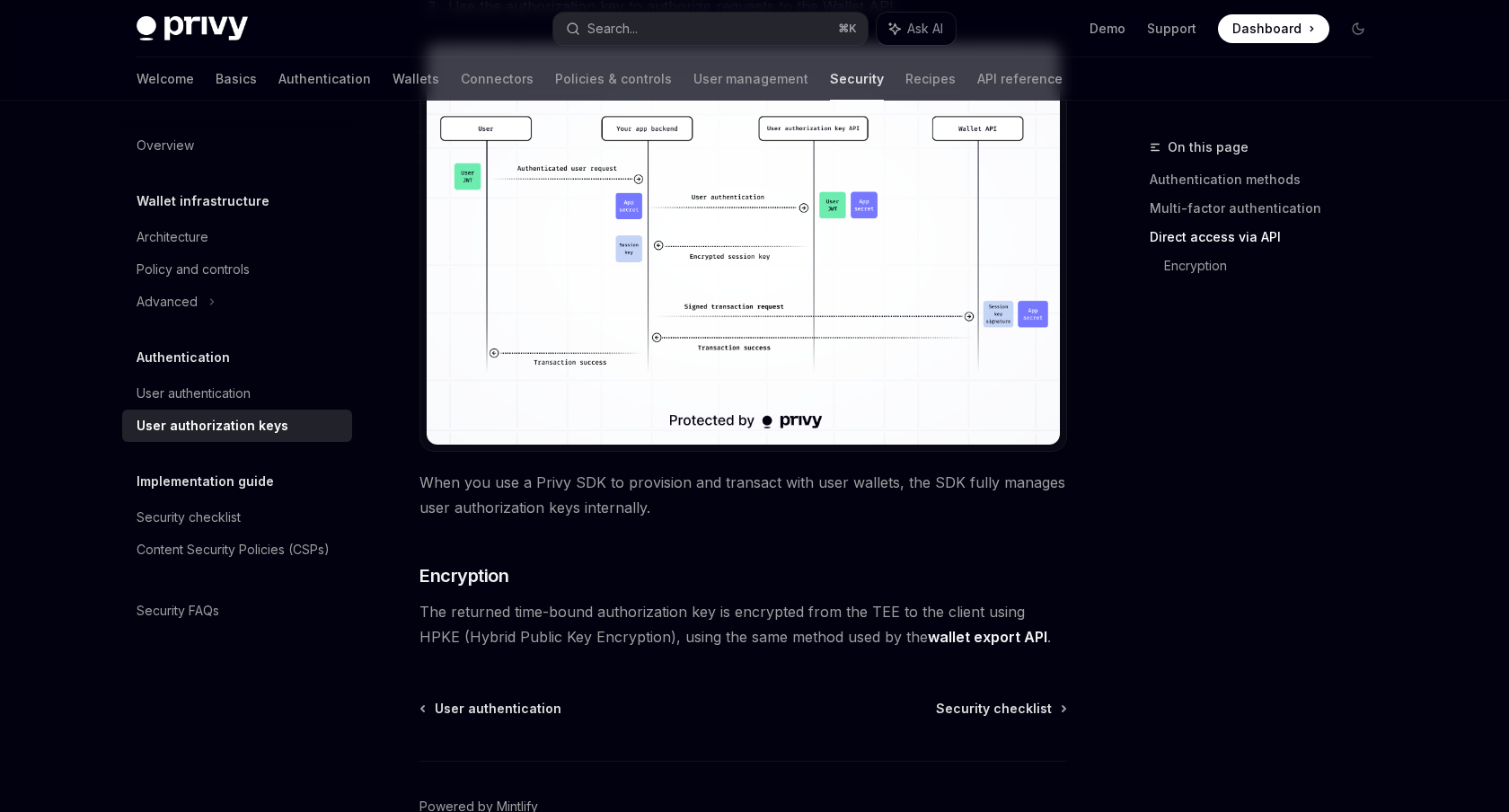
scroll to position [1550, 0]
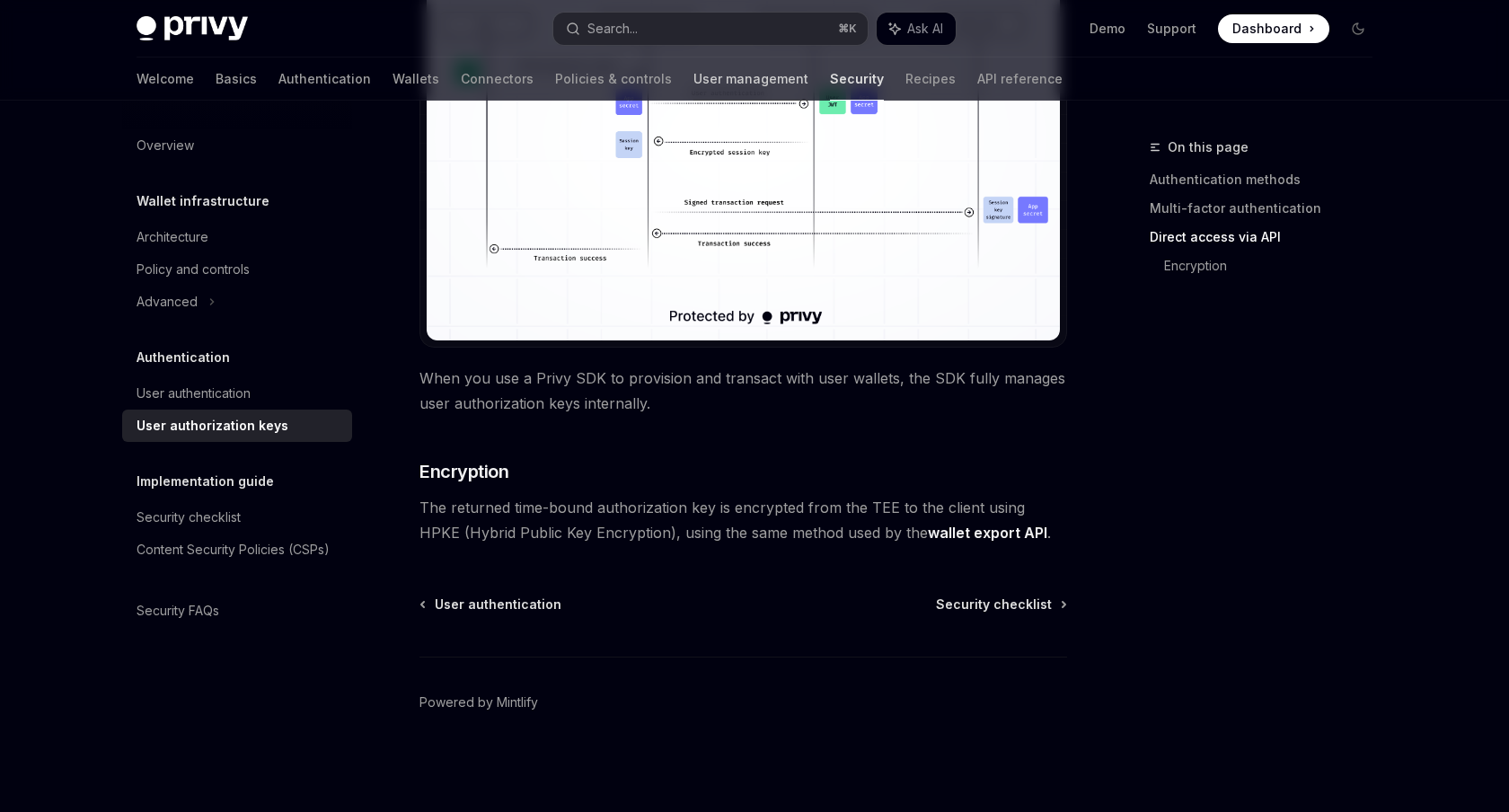
click at [694, 65] on link "User management" at bounding box center [751, 79] width 115 height 43
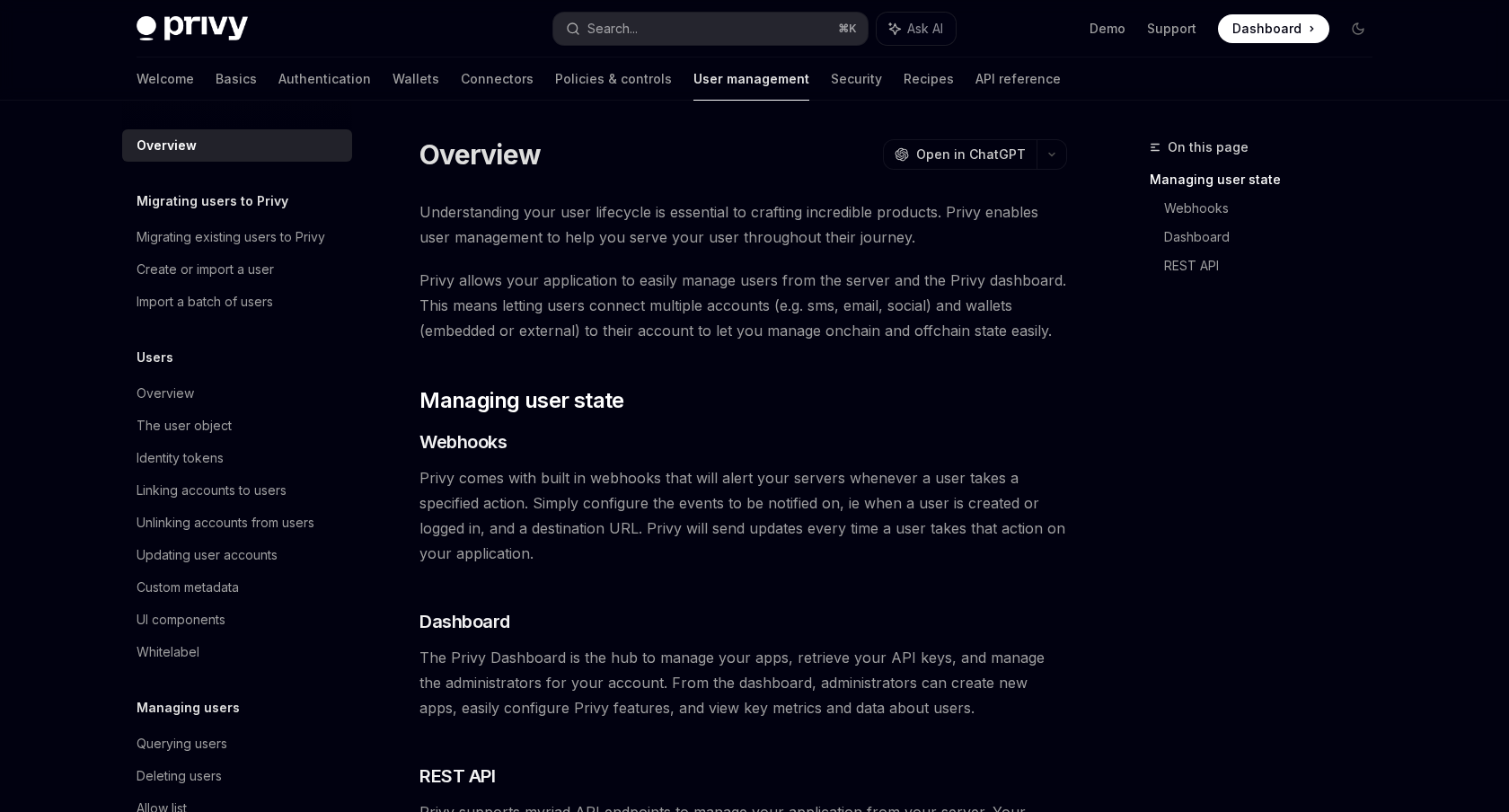
click at [694, 76] on link "User management" at bounding box center [752, 79] width 116 height 43
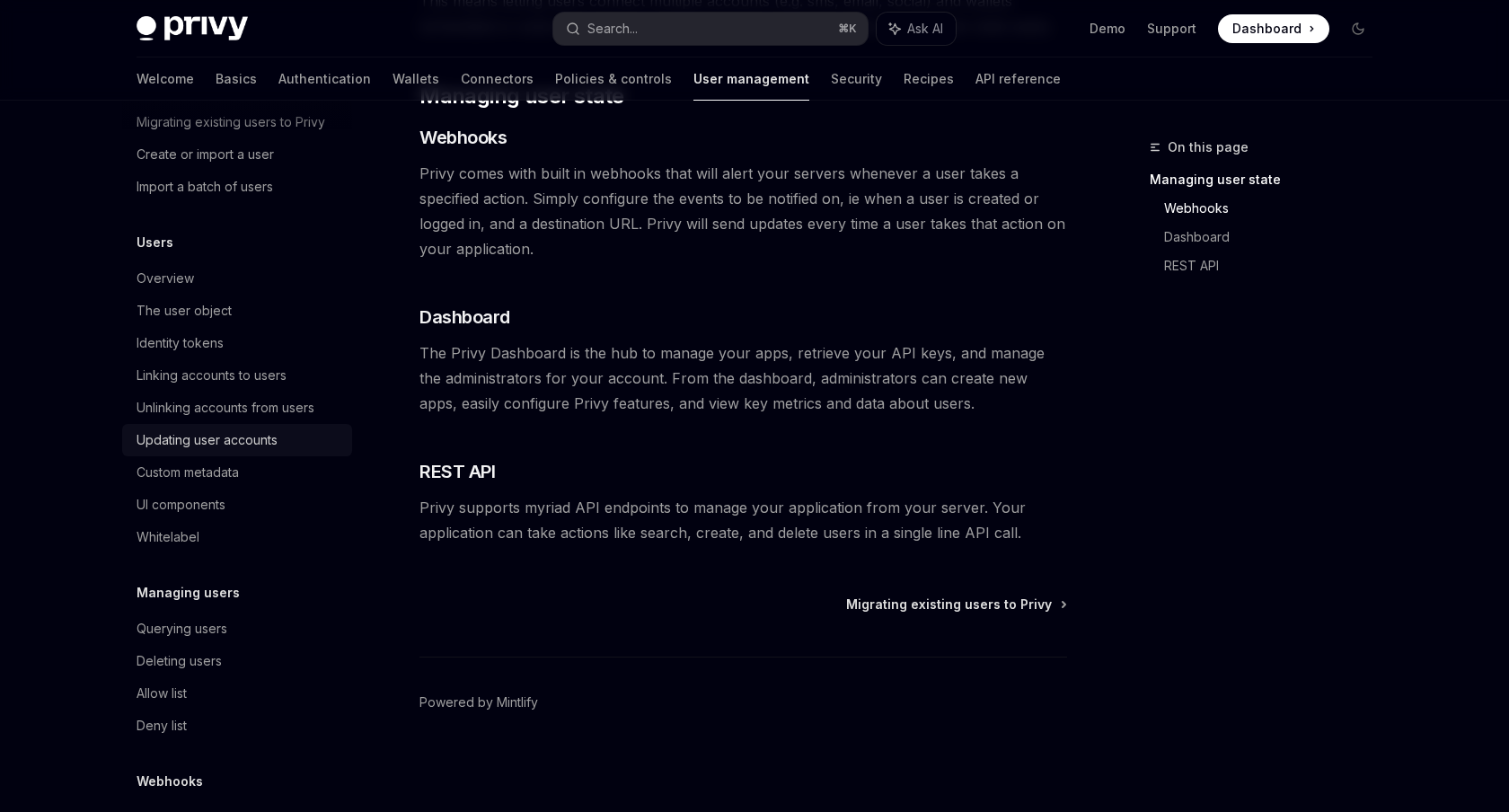
scroll to position [204, 0]
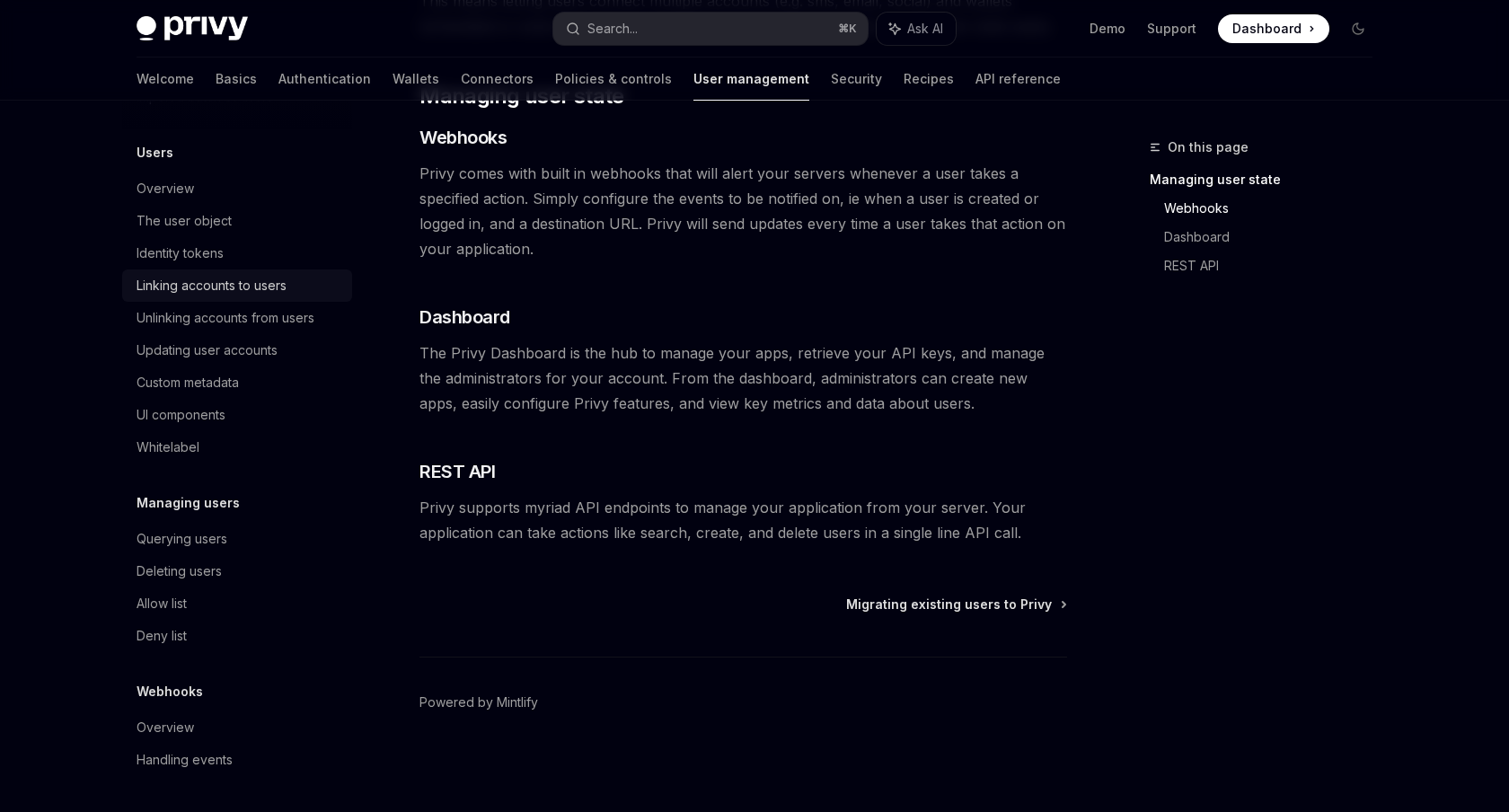
click at [244, 283] on div "Linking accounts to users" at bounding box center [211, 286] width 151 height 22
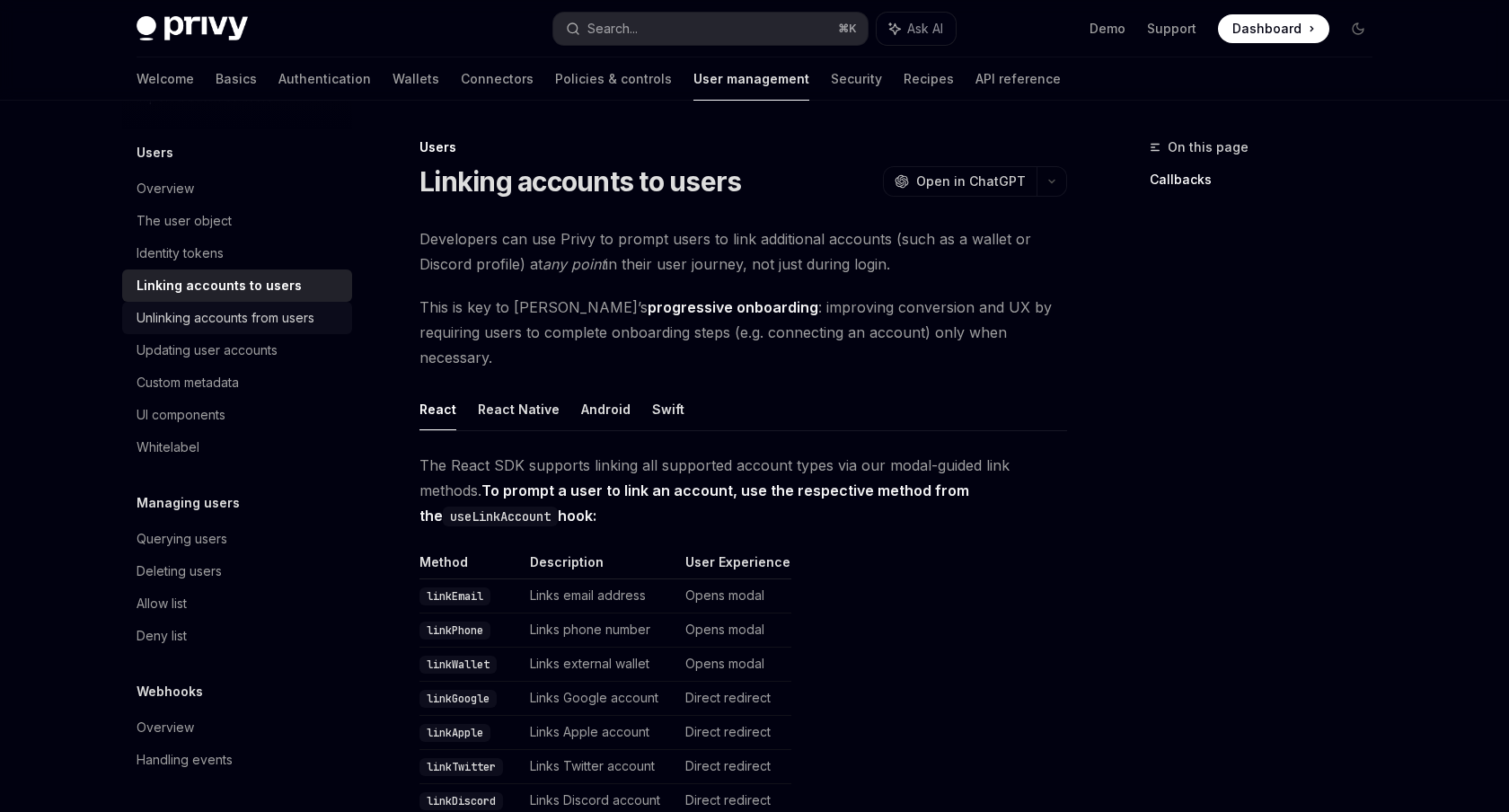
click at [258, 303] on link "Unlinking accounts from users" at bounding box center [237, 318] width 230 height 32
type textarea "*"
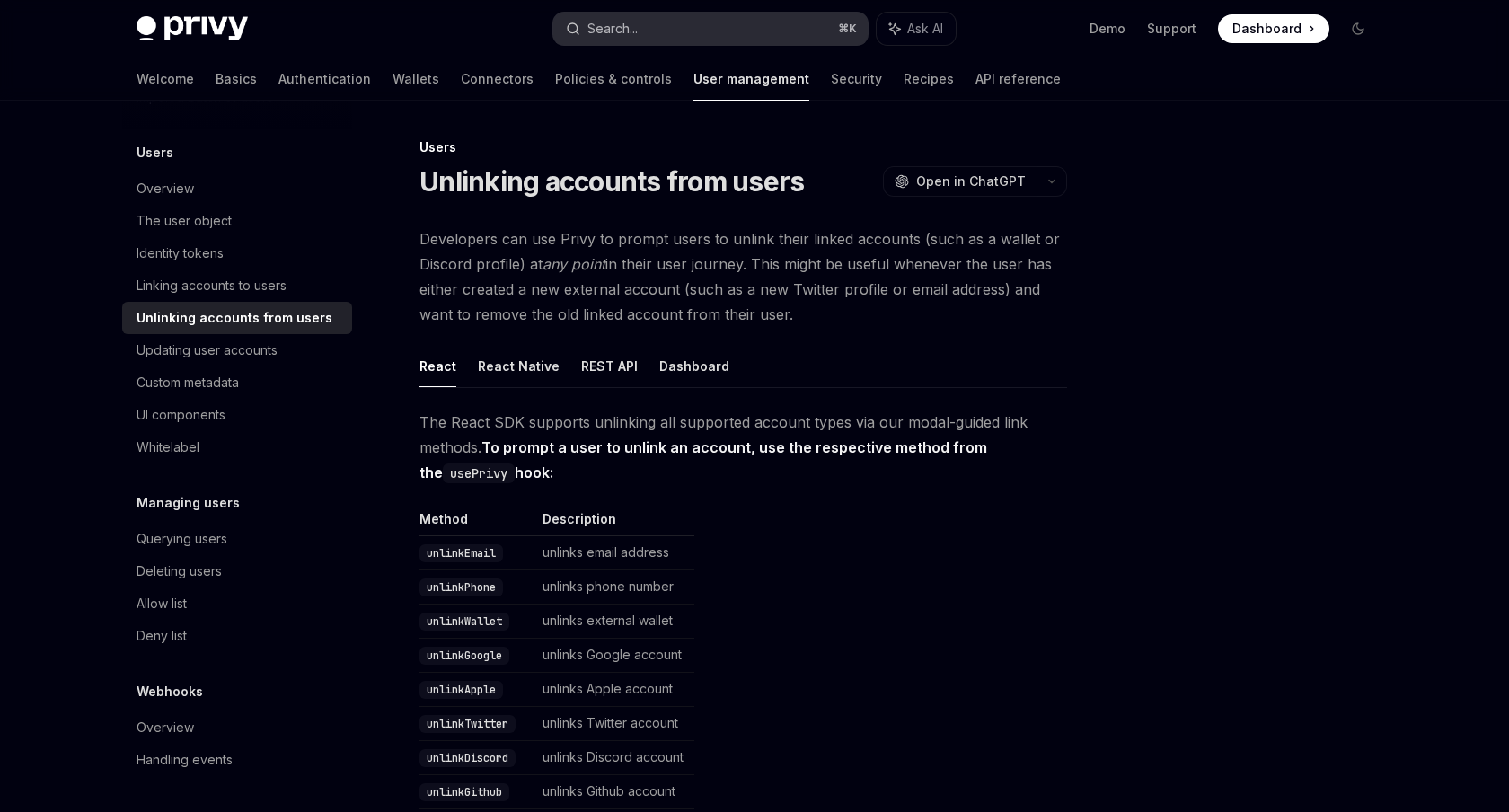
click at [802, 15] on button "Search... ⌘ K" at bounding box center [710, 29] width 314 height 32
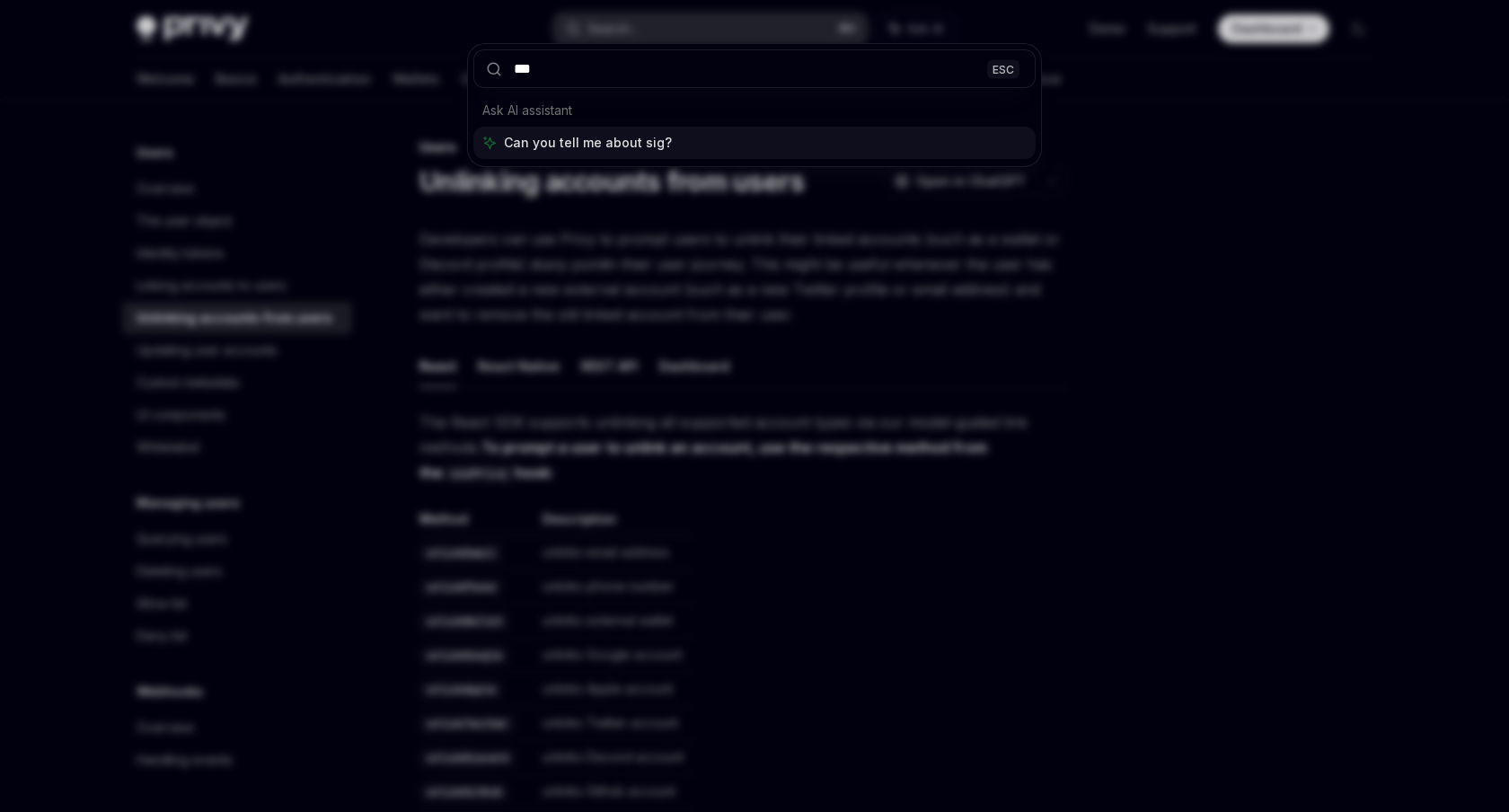
type input "****"
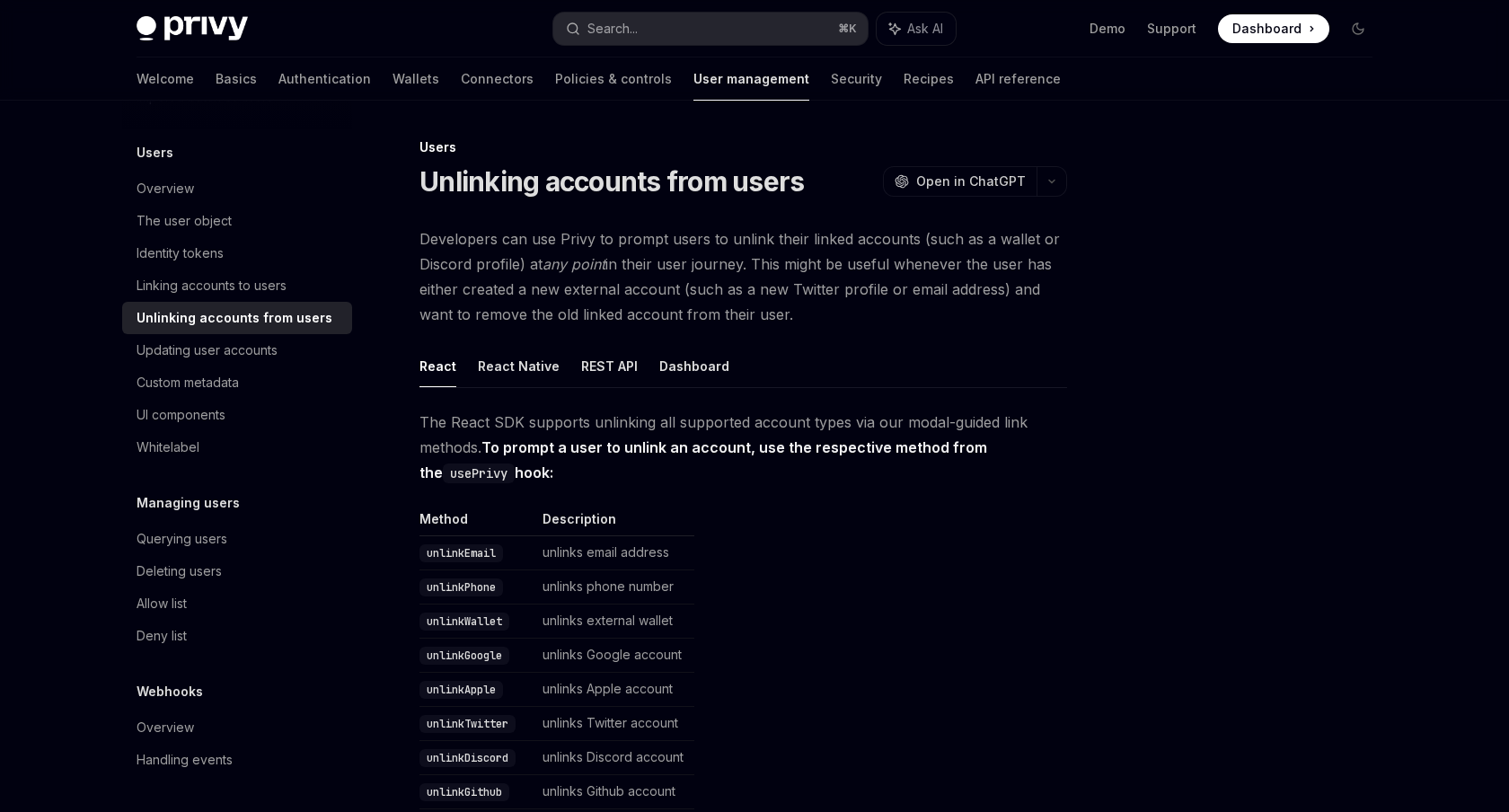
type textarea "*"
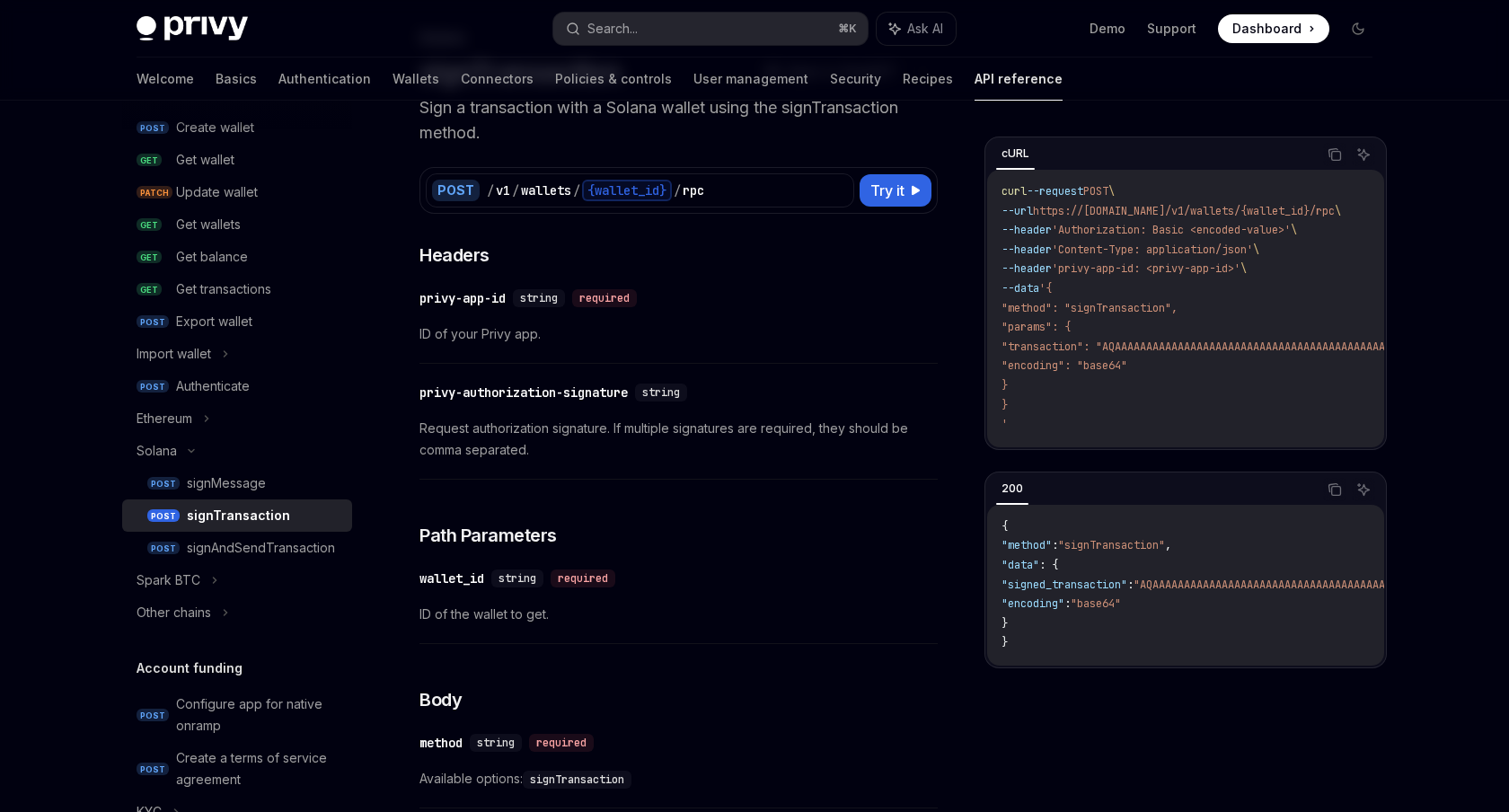
scroll to position [112, 0]
click at [709, 14] on button "Search... ⌘ K" at bounding box center [710, 29] width 314 height 32
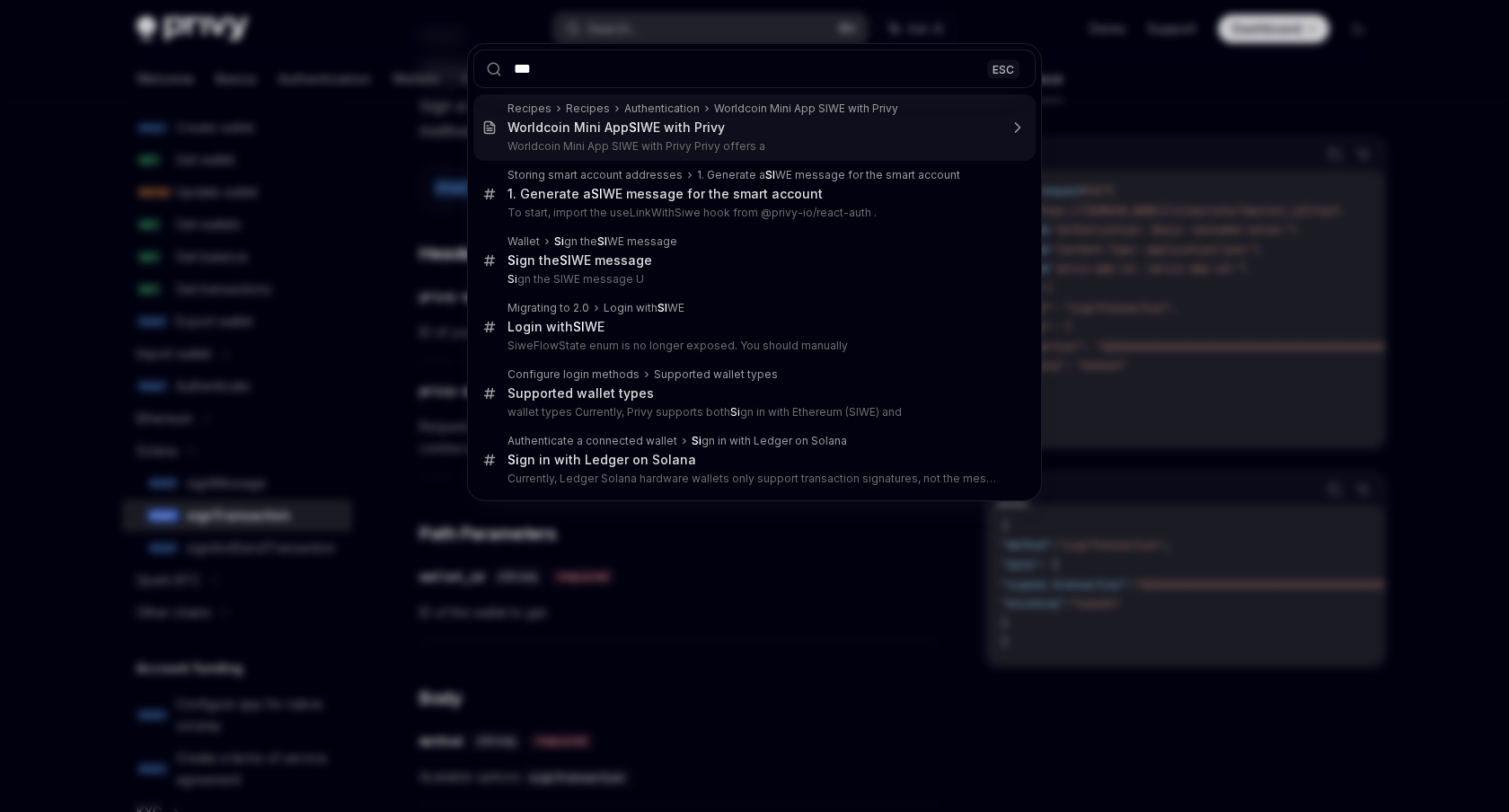
type input "****"
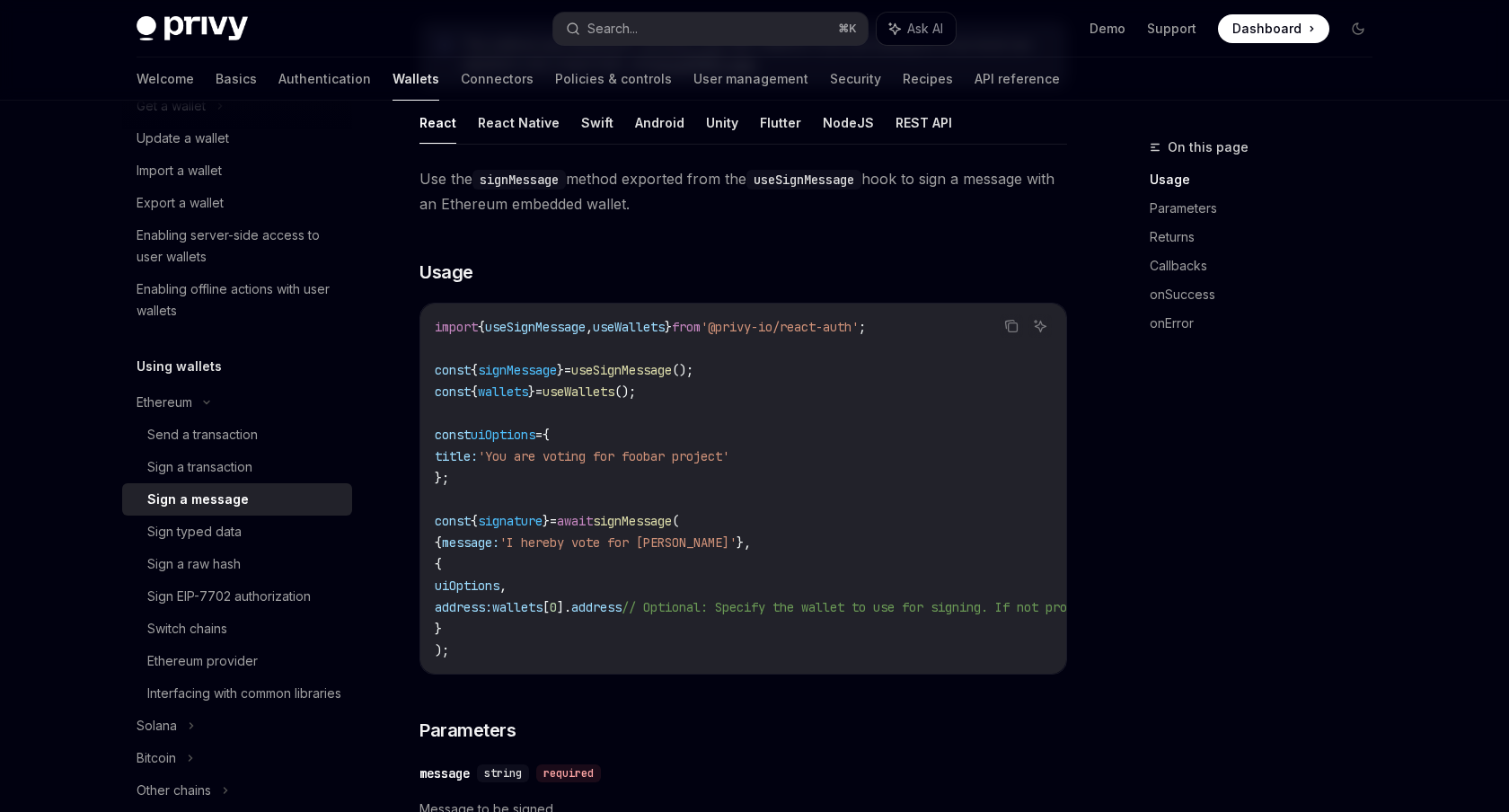
scroll to position [211, 0]
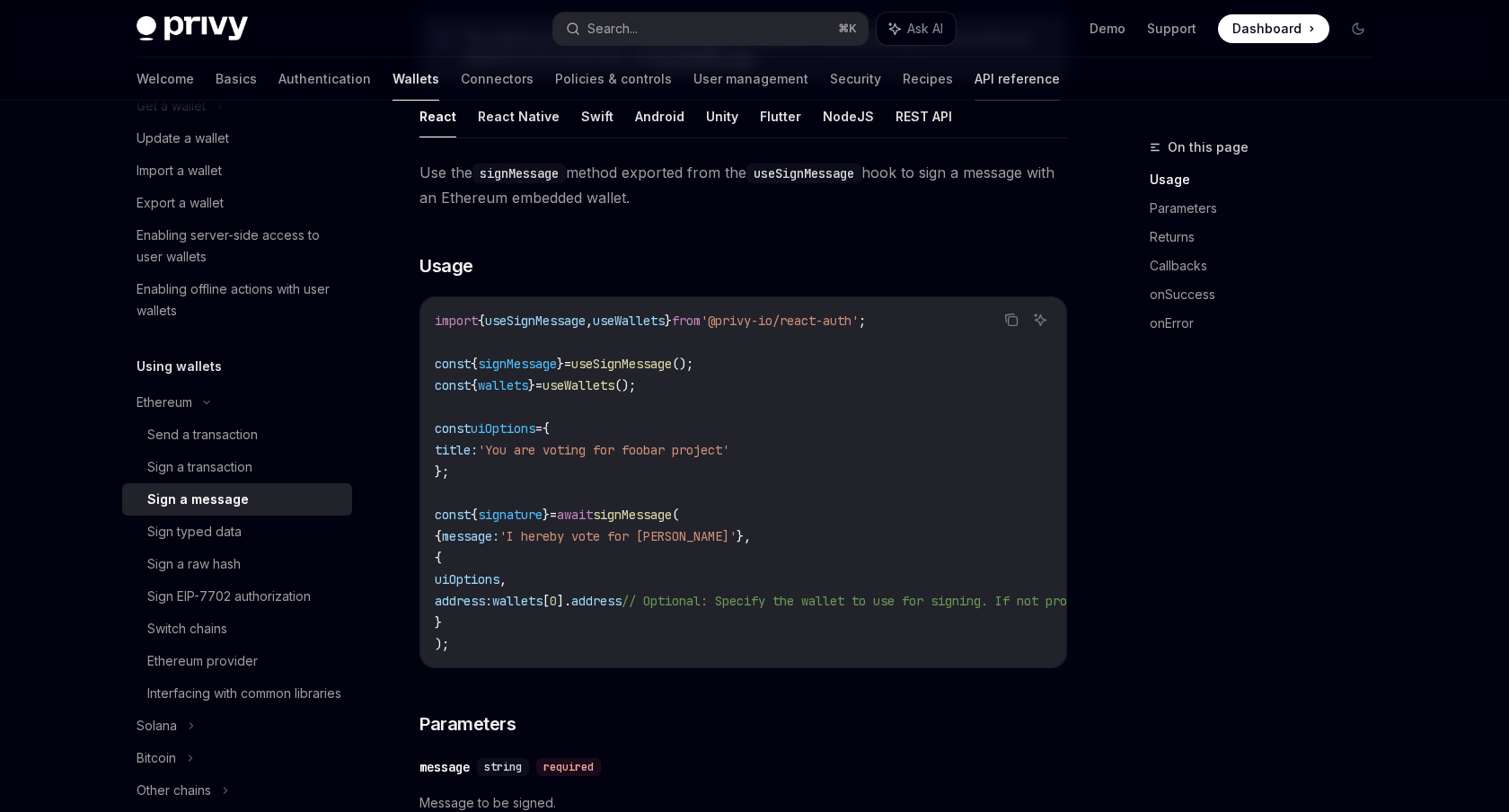
click at [975, 75] on link "API reference" at bounding box center [1018, 79] width 86 height 43
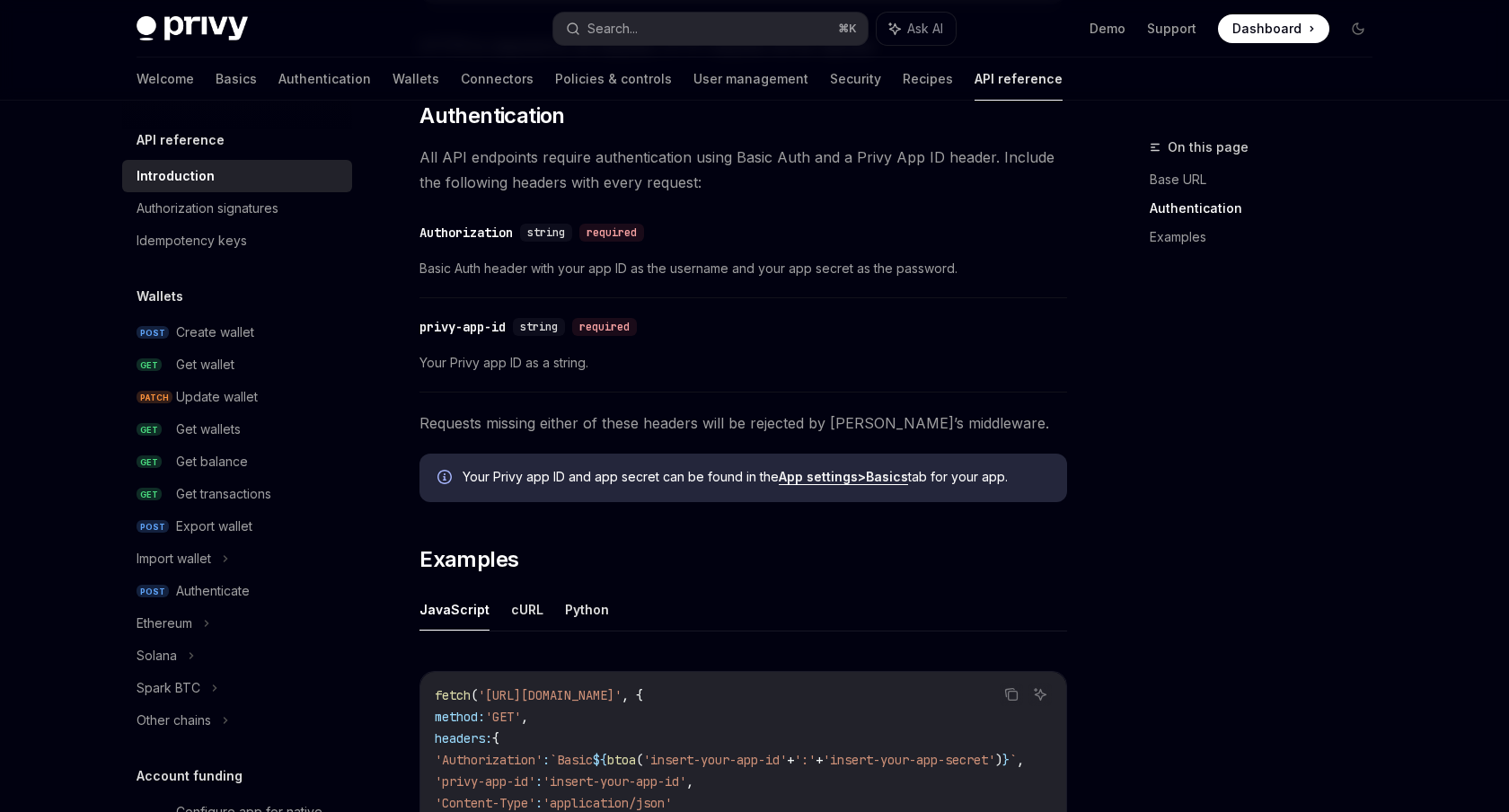
scroll to position [686, 0]
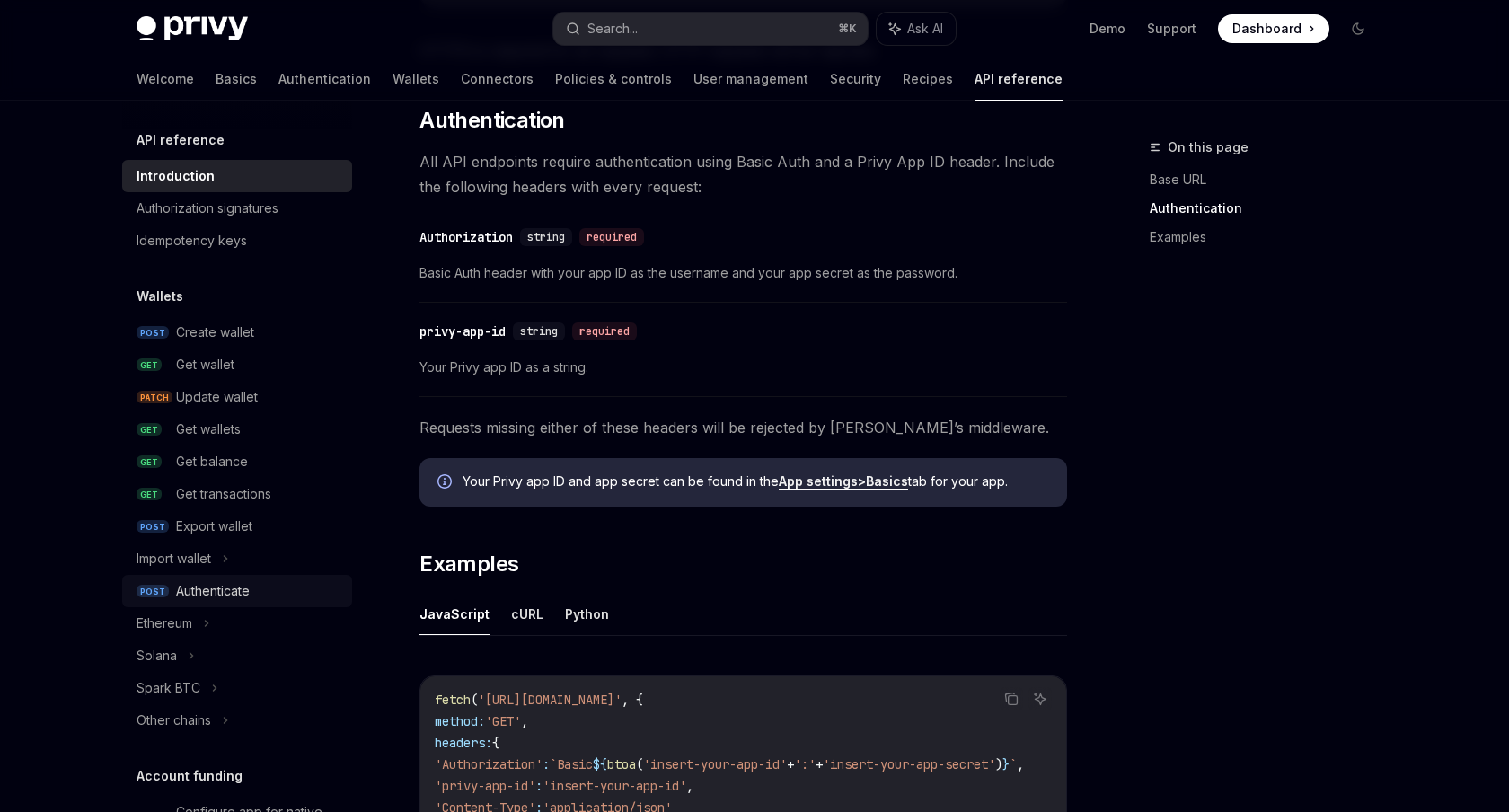
click at [229, 590] on div "Authenticate" at bounding box center [213, 591] width 74 height 22
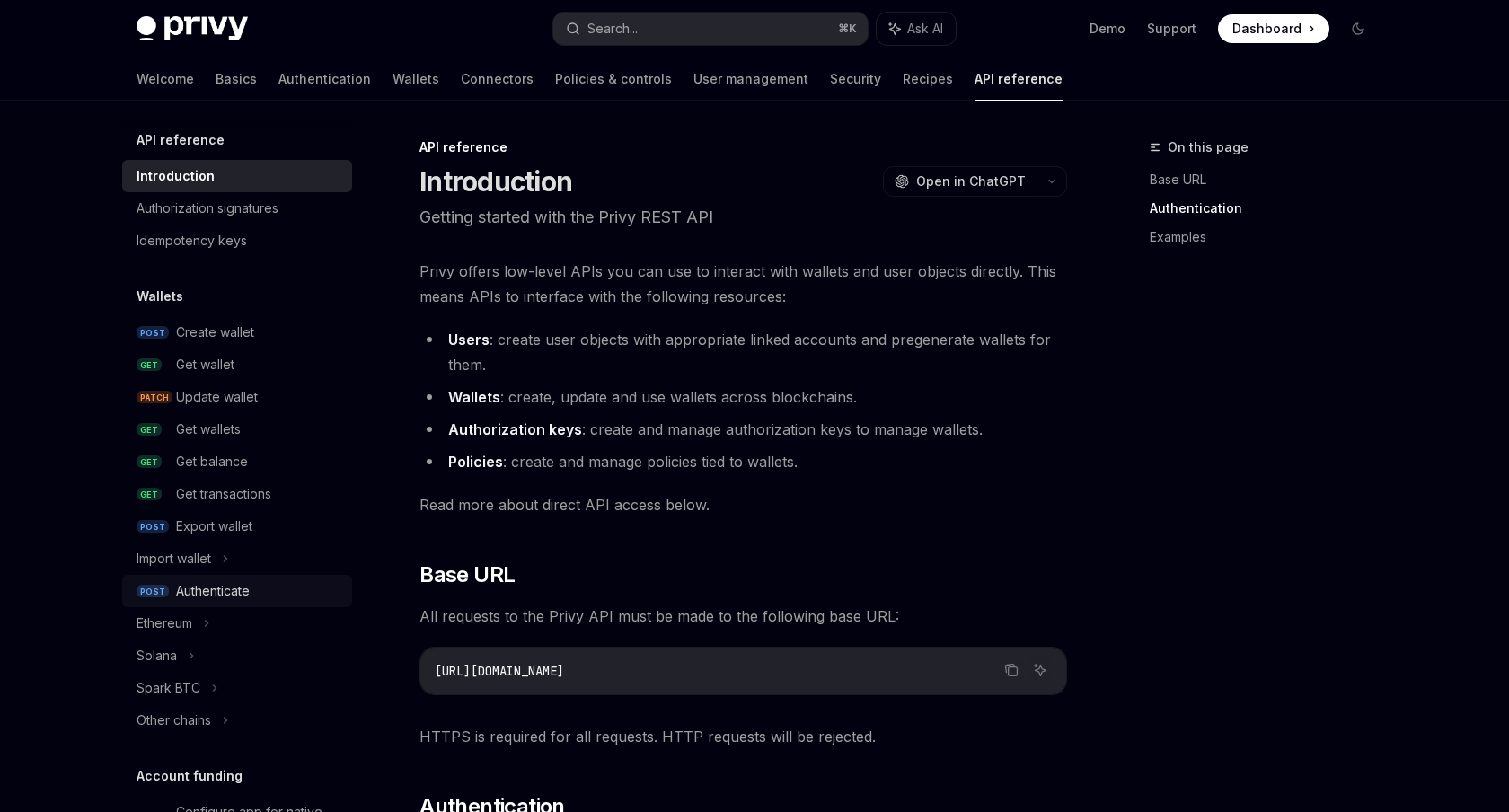
type textarea "*"
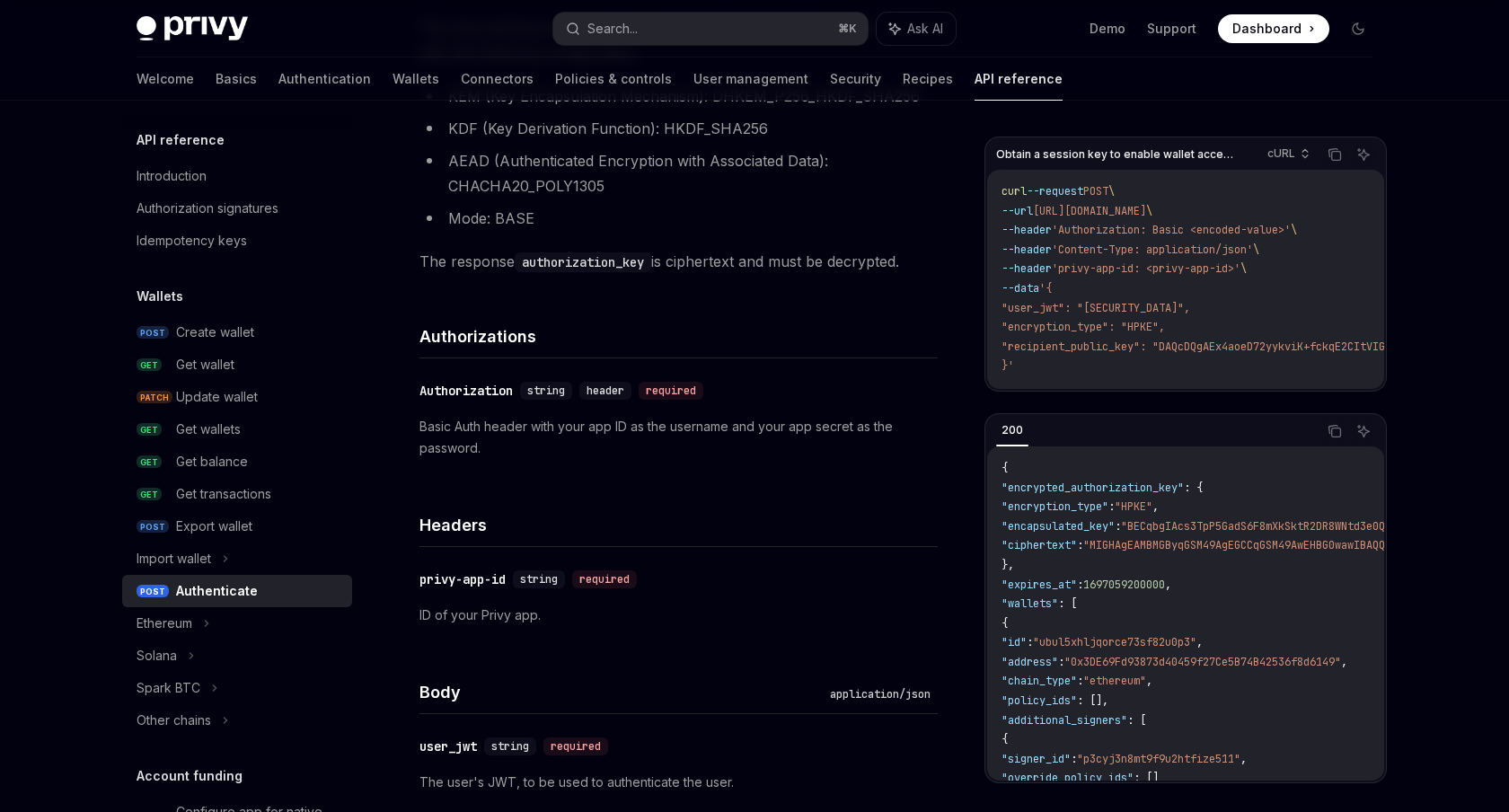
scroll to position [589, 0]
